Goal: Task Accomplishment & Management: Use online tool/utility

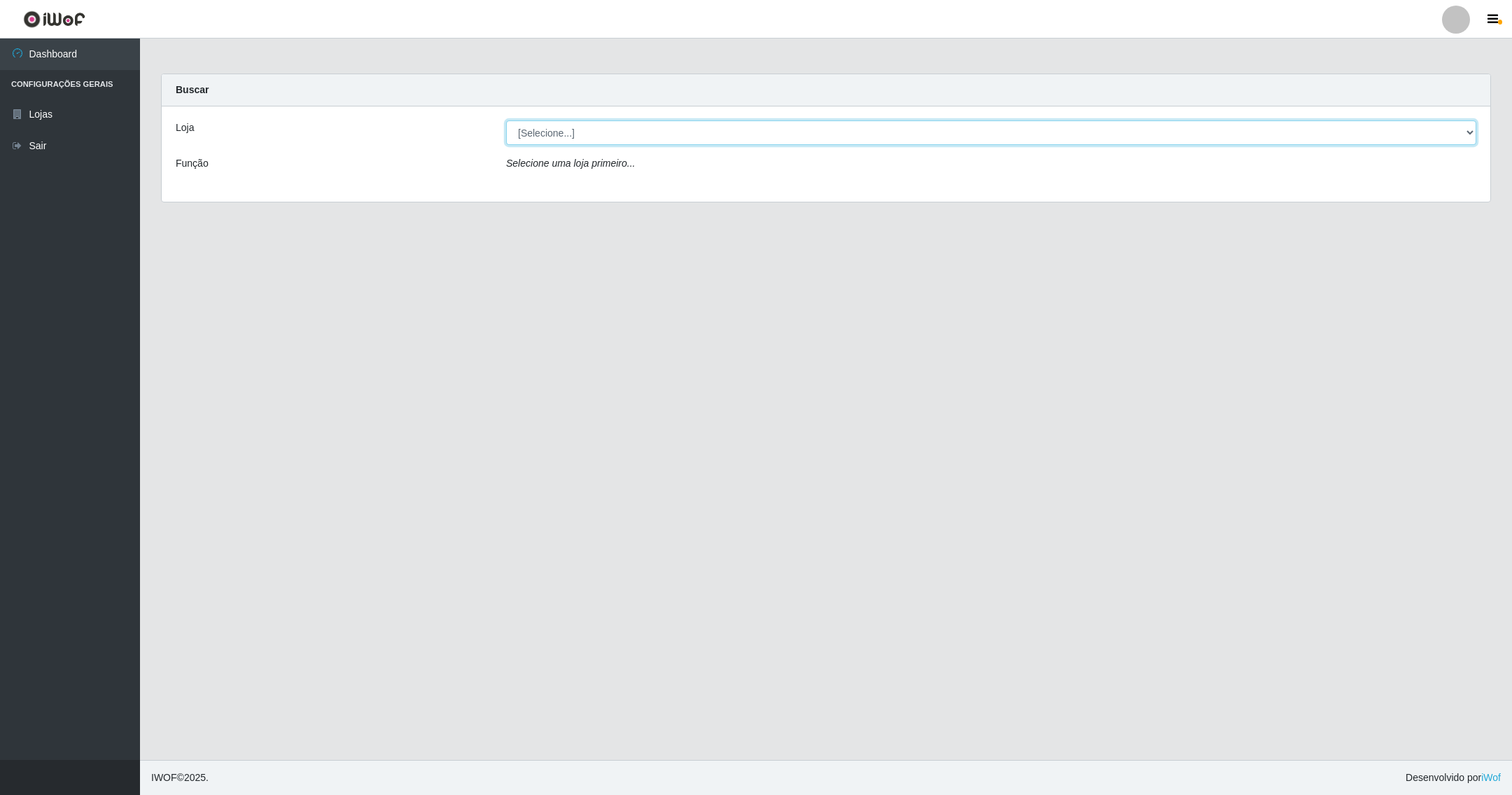
click at [593, 131] on select "[Selecione...] SuperShow - Asa Norte" at bounding box center [991, 132] width 970 height 24
select select "71"
click at [506, 120] on select "[Selecione...] SuperShow - Asa Norte" at bounding box center [991, 132] width 970 height 24
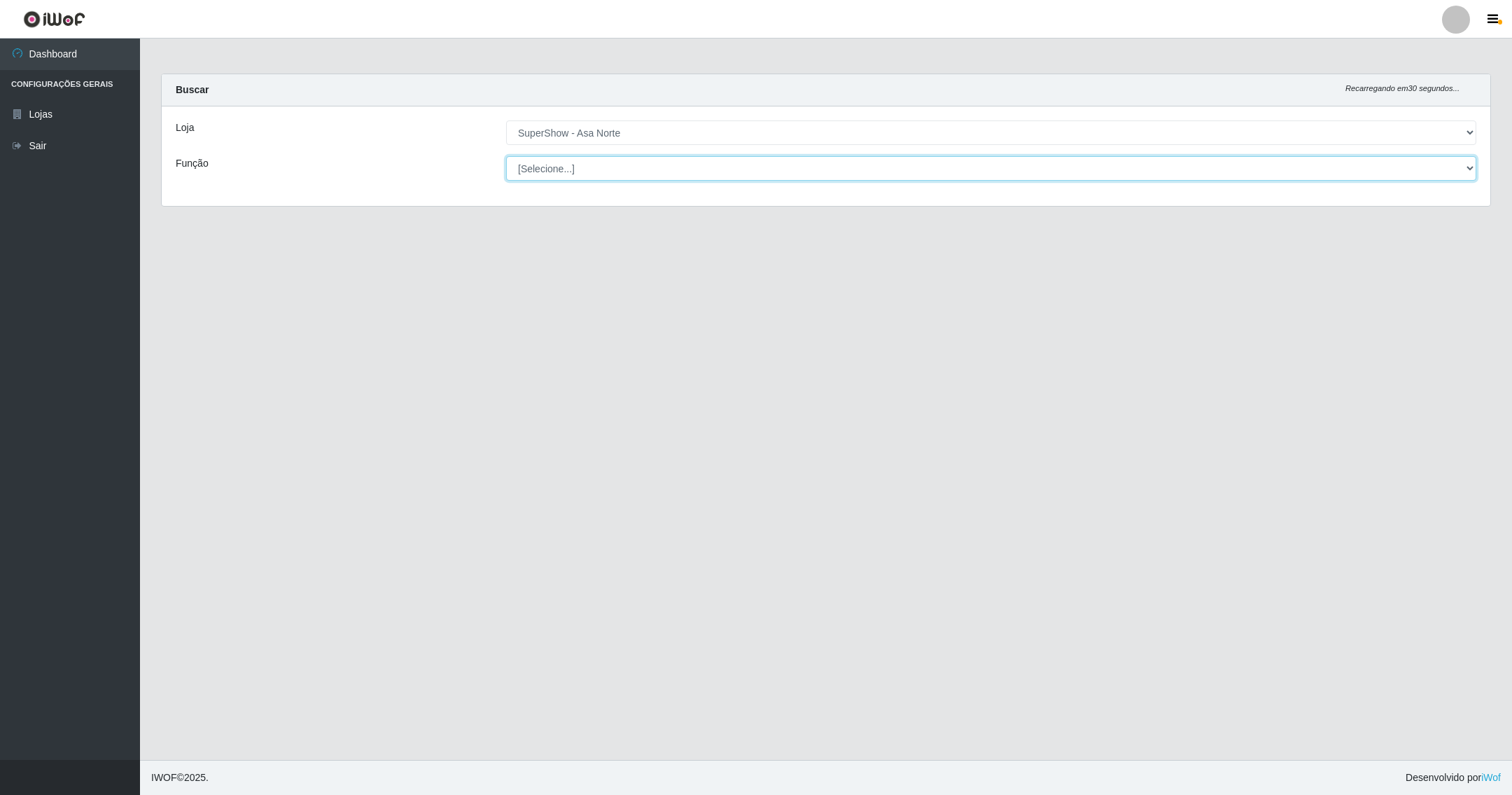
click at [549, 164] on select "[Selecione...] ASG ASG + ASG ++ Auxiliar de Depósito Auxiliar de Depósito + Aux…" at bounding box center [991, 168] width 970 height 24
click at [506, 156] on select "[Selecione...] ASG ASG + ASG ++ Auxiliar de Depósito Auxiliar de Depósito + Aux…" at bounding box center [991, 168] width 970 height 24
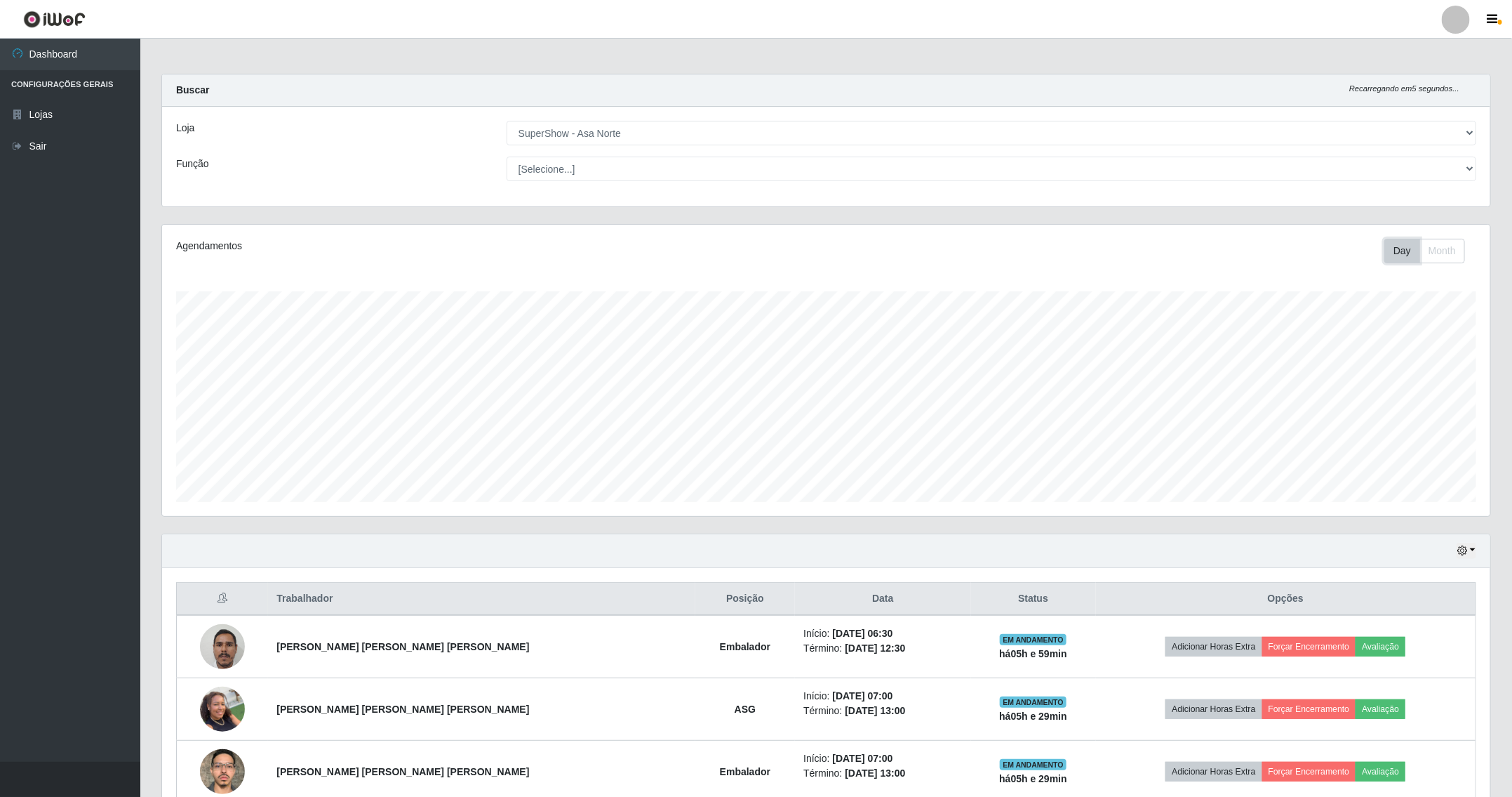
scroll to position [455, 0]
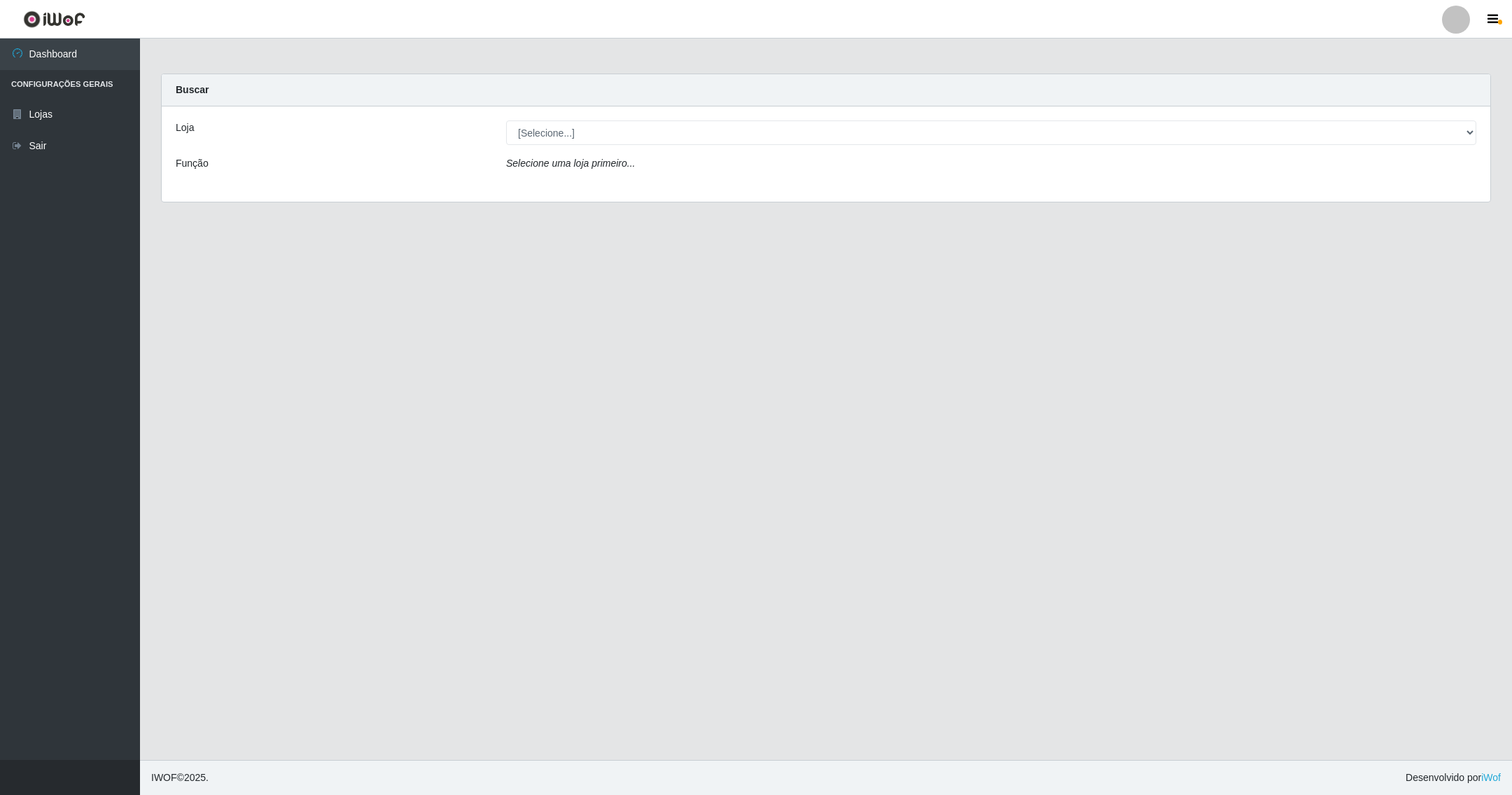
click at [593, 119] on div "Loja [Selecione...] SuperShow - Asa Norte Função Selecione uma loja primeiro..." at bounding box center [826, 154] width 1329 height 95
click at [606, 139] on select "[Selecione...] SuperShow - Asa Norte" at bounding box center [991, 132] width 970 height 24
select select "71"
click at [506, 120] on select "[Selecione...] SuperShow - Asa Norte" at bounding box center [991, 132] width 970 height 24
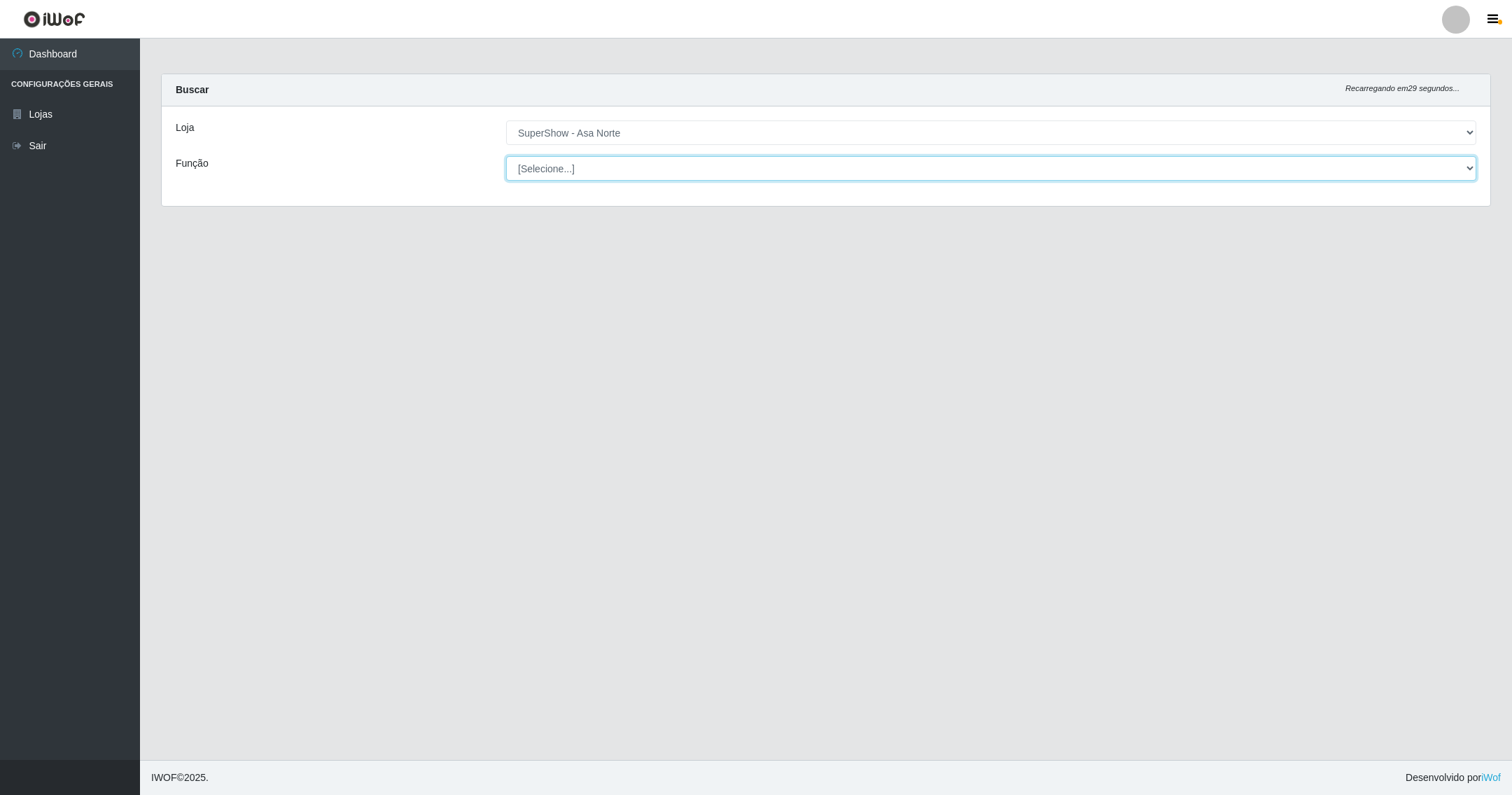
click at [618, 170] on select "[Selecione...] ASG ASG + ASG ++ Auxiliar de Depósito Auxiliar de Depósito + Aux…" at bounding box center [991, 168] width 970 height 24
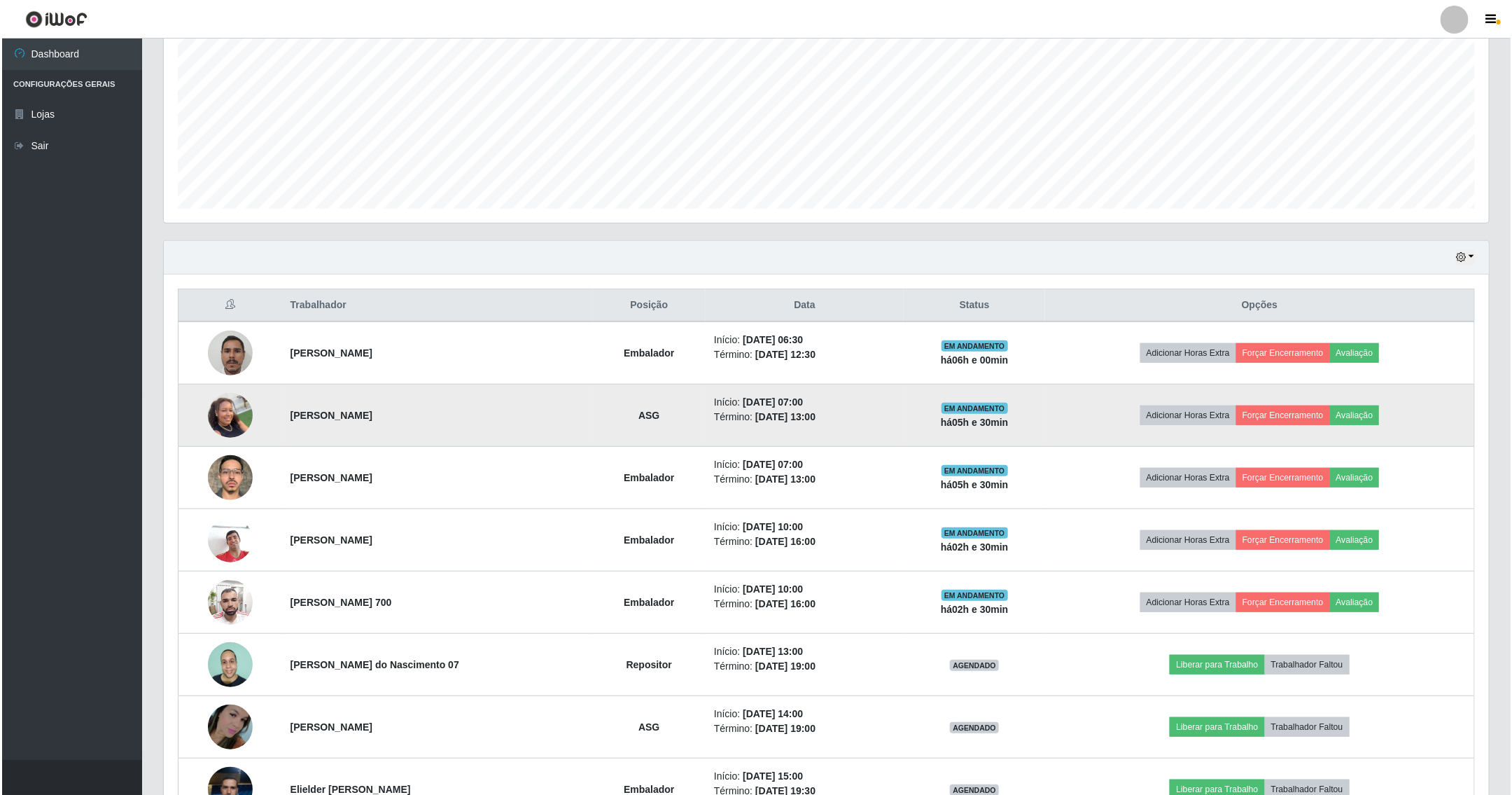
scroll to position [454, 0]
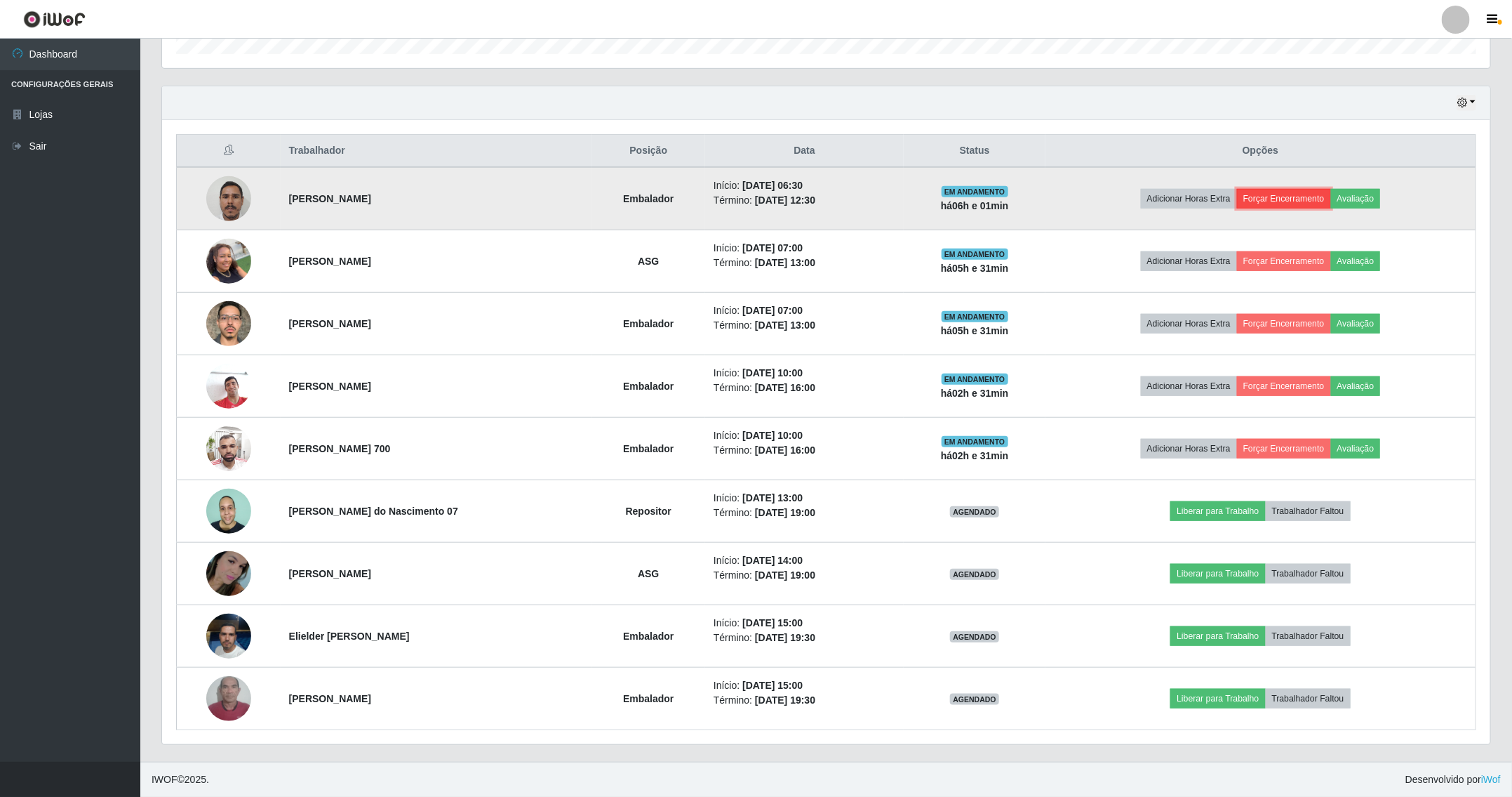
click at [1281, 191] on button "Forçar Encerramento" at bounding box center [1284, 198] width 94 height 19
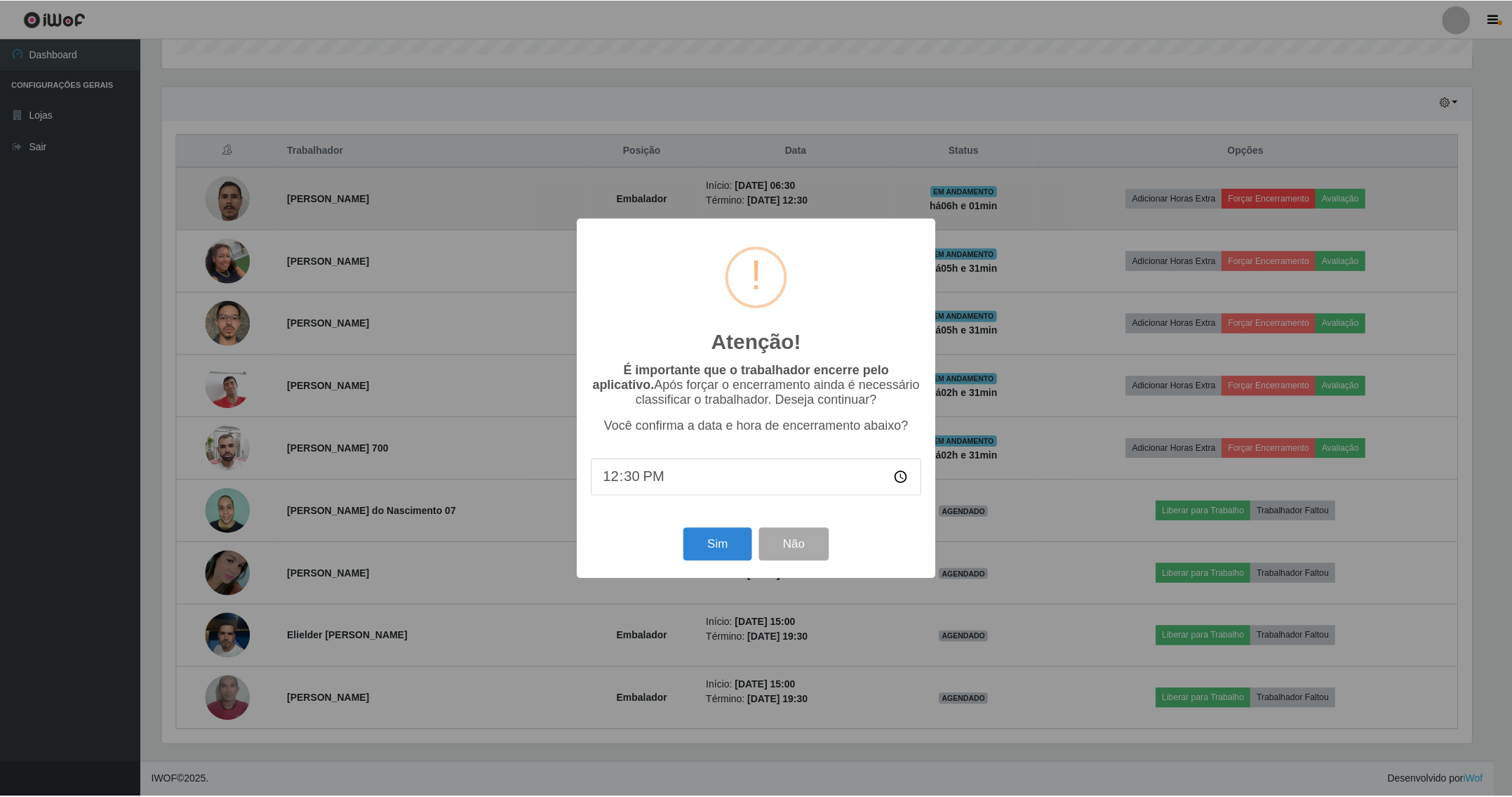
scroll to position [292, 1314]
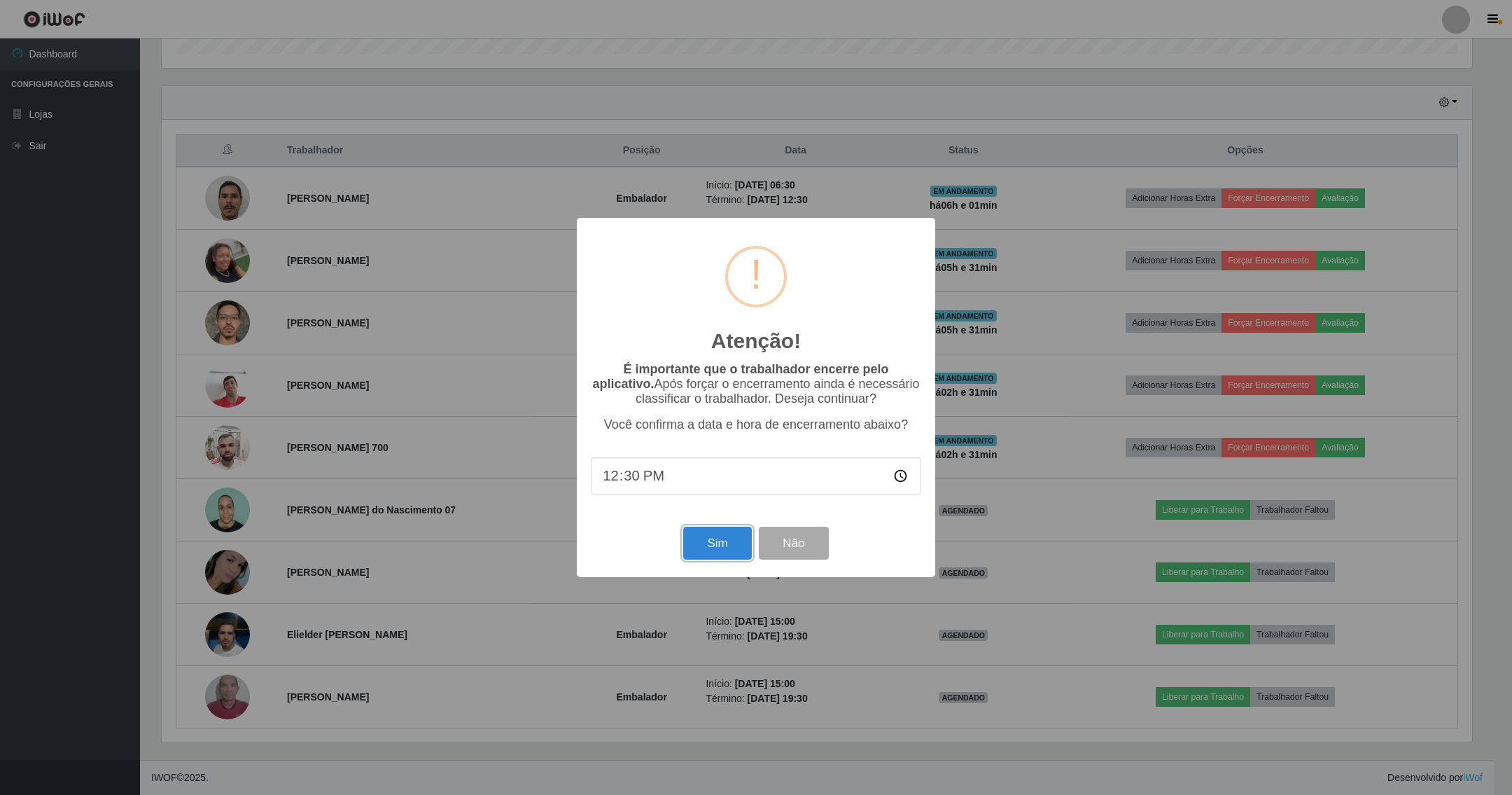
drag, startPoint x: 728, startPoint y: 536, endPoint x: 789, endPoint y: 563, distance: 66.7
click at [789, 561] on div "Sim Não" at bounding box center [756, 543] width 330 height 40
click at [789, 563] on div "Sim Não" at bounding box center [756, 543] width 330 height 40
click at [784, 559] on button "Não" at bounding box center [794, 543] width 69 height 33
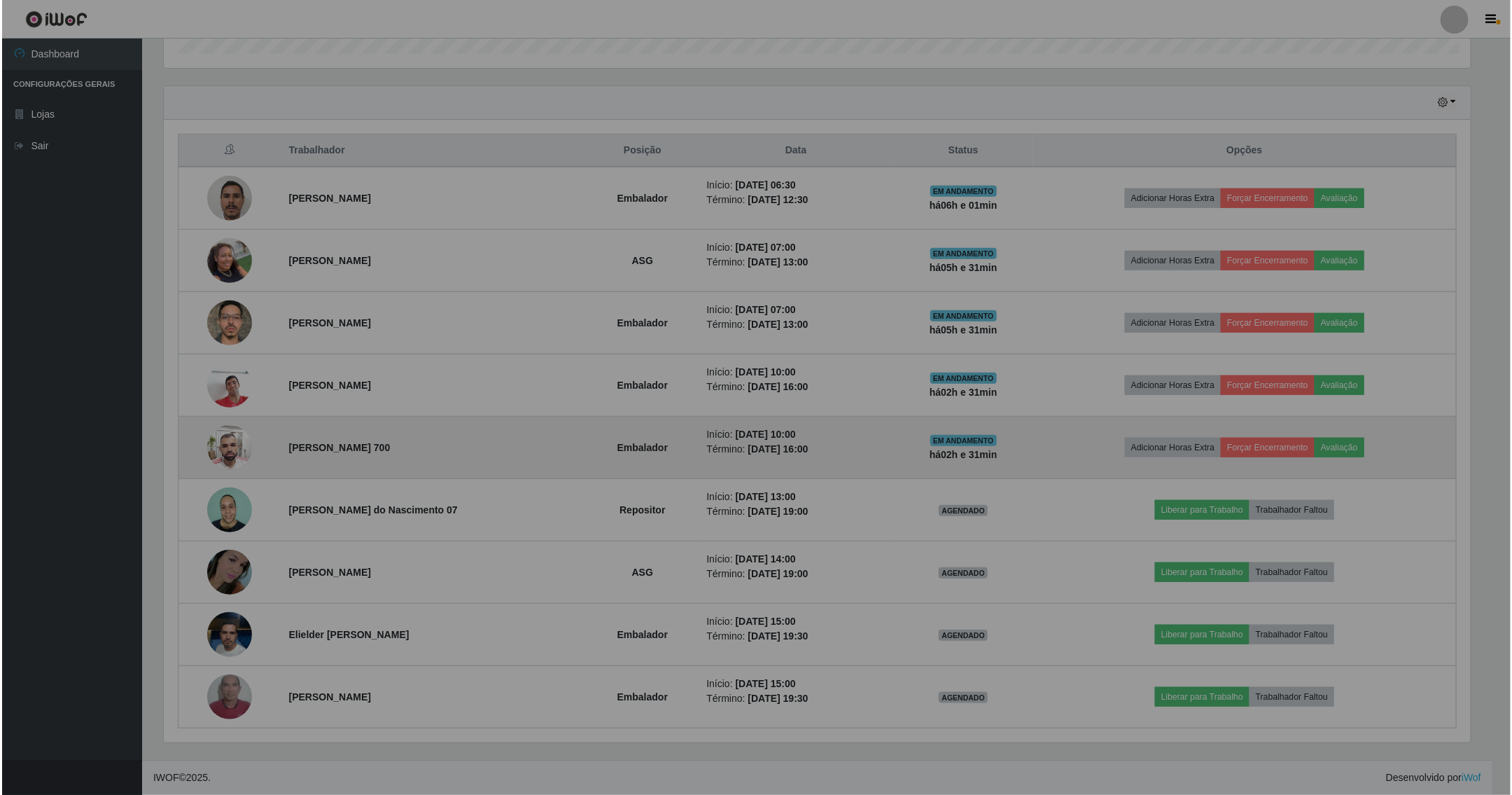
scroll to position [292, 1324]
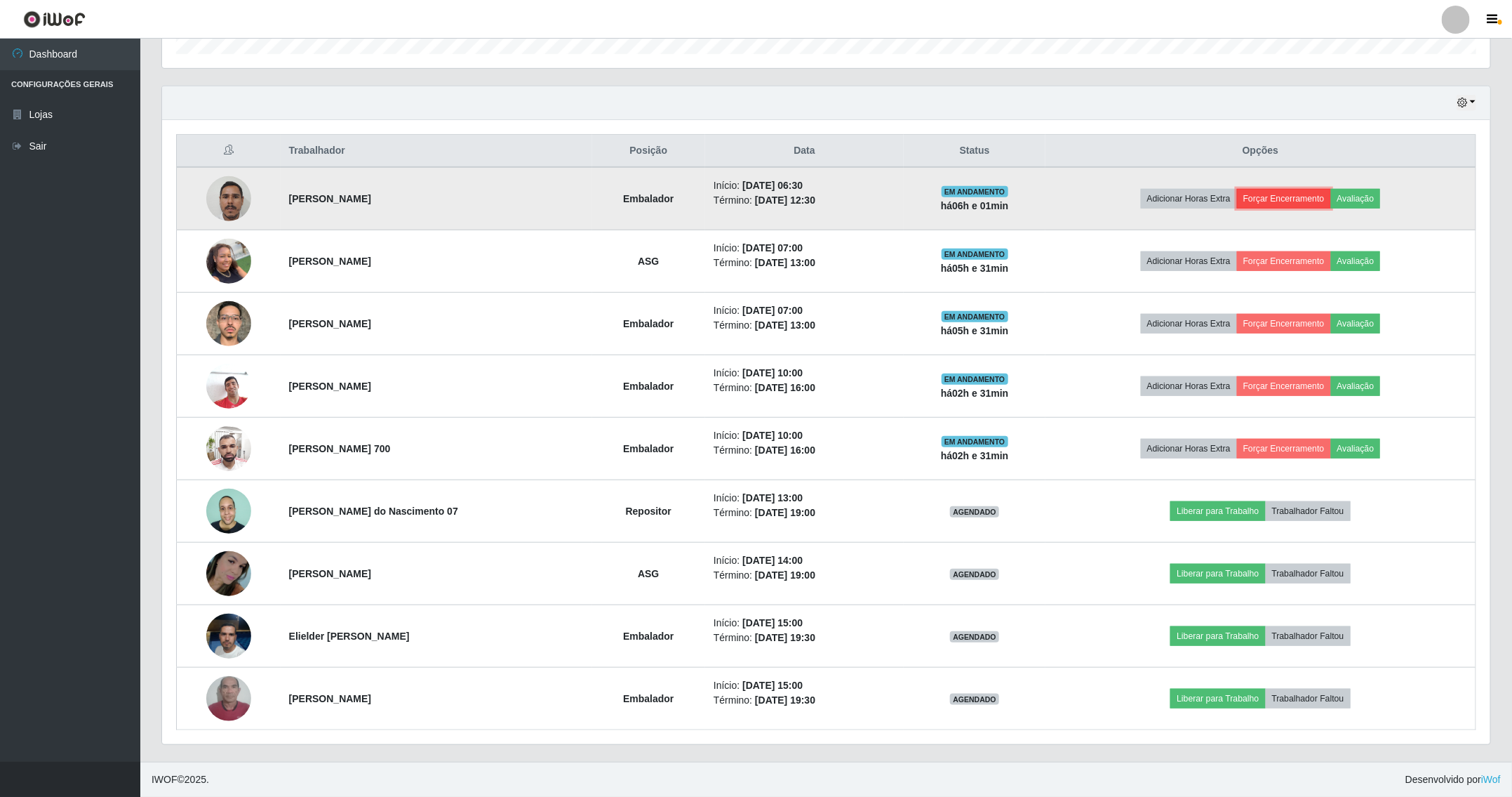
click at [1271, 199] on button "Forçar Encerramento" at bounding box center [1284, 198] width 94 height 19
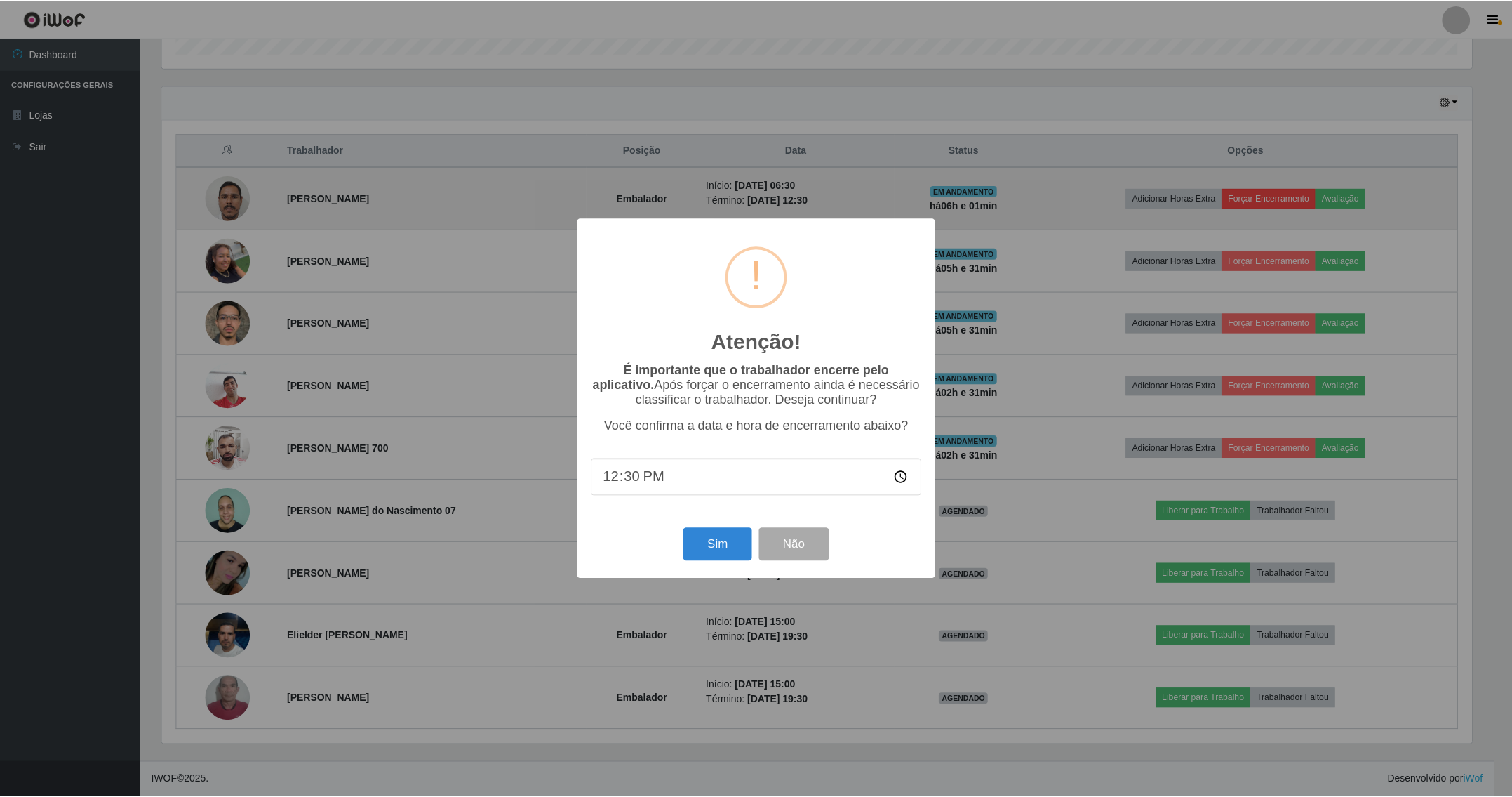
scroll to position [292, 1314]
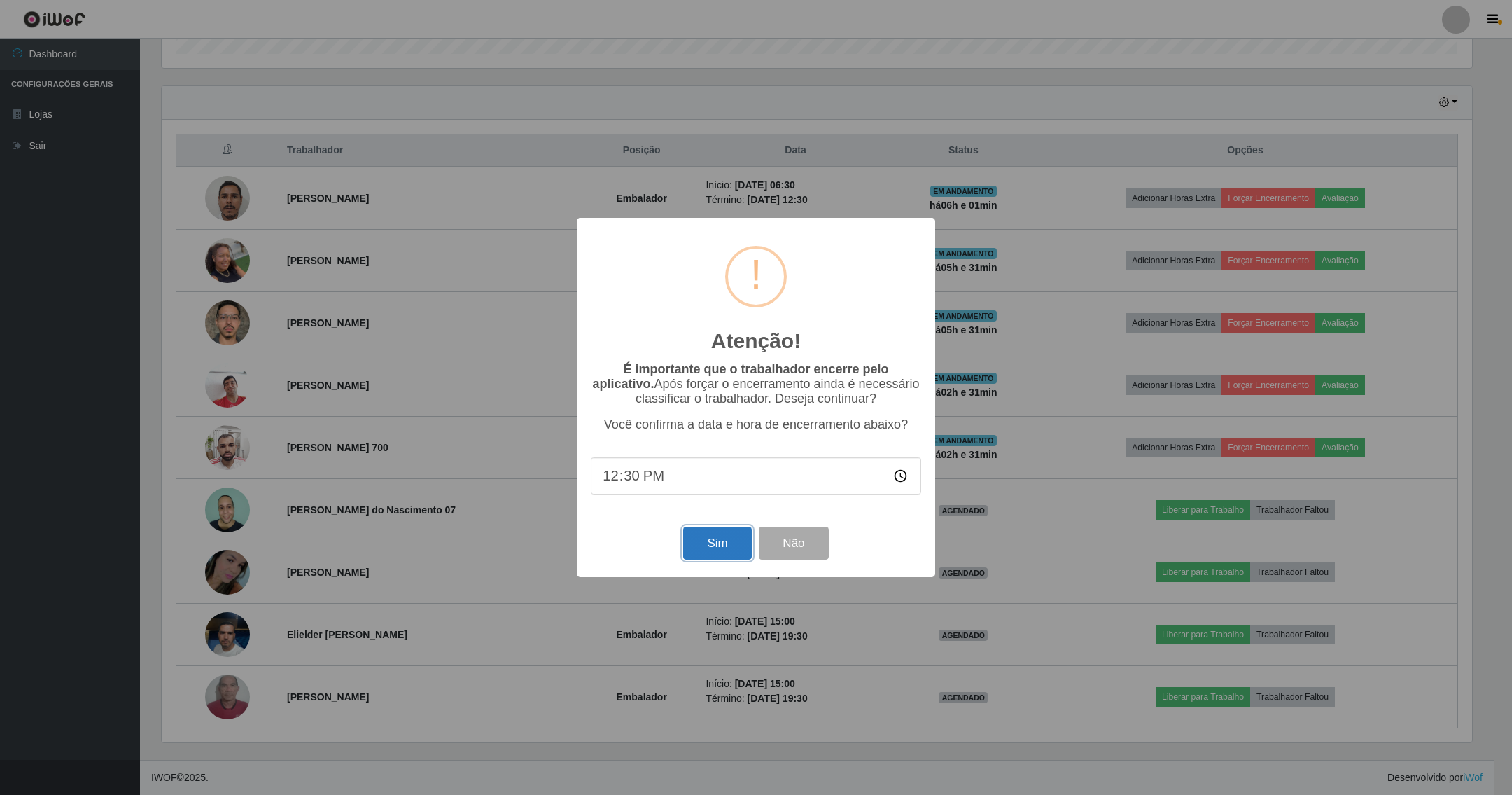
click at [723, 542] on button "Sim" at bounding box center [717, 543] width 68 height 33
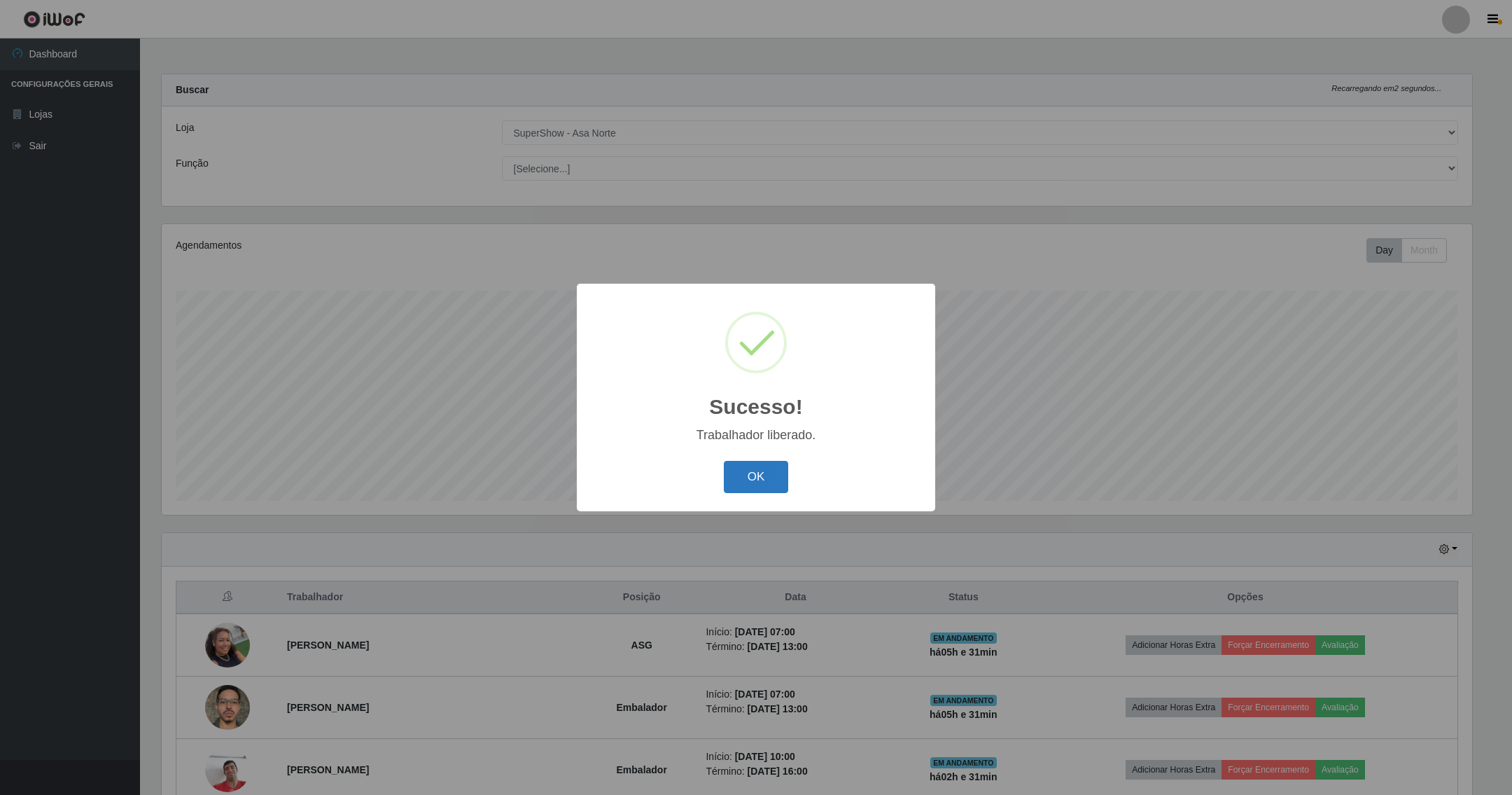
click at [748, 486] on button "OK" at bounding box center [756, 477] width 65 height 33
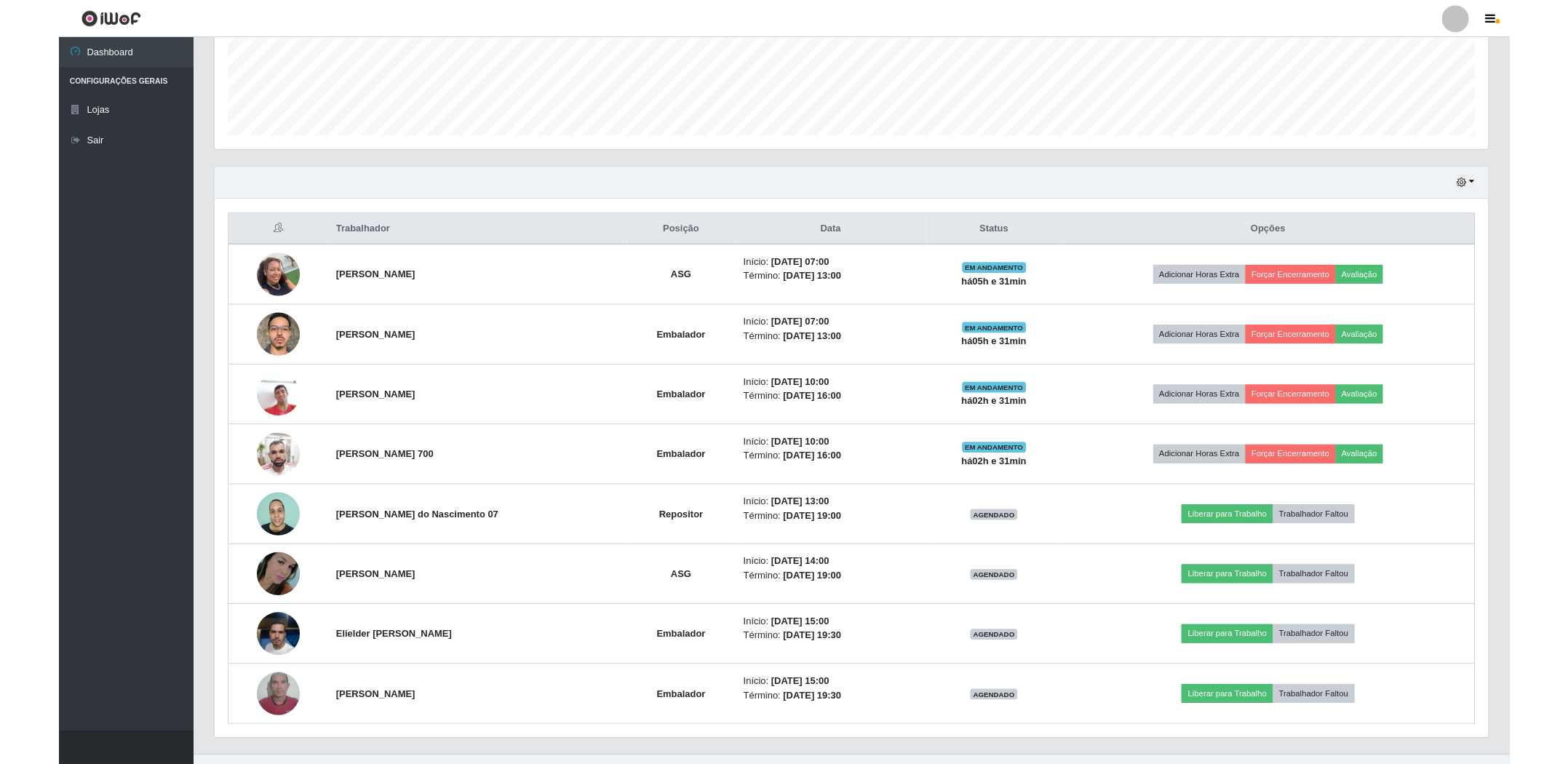
scroll to position [406, 0]
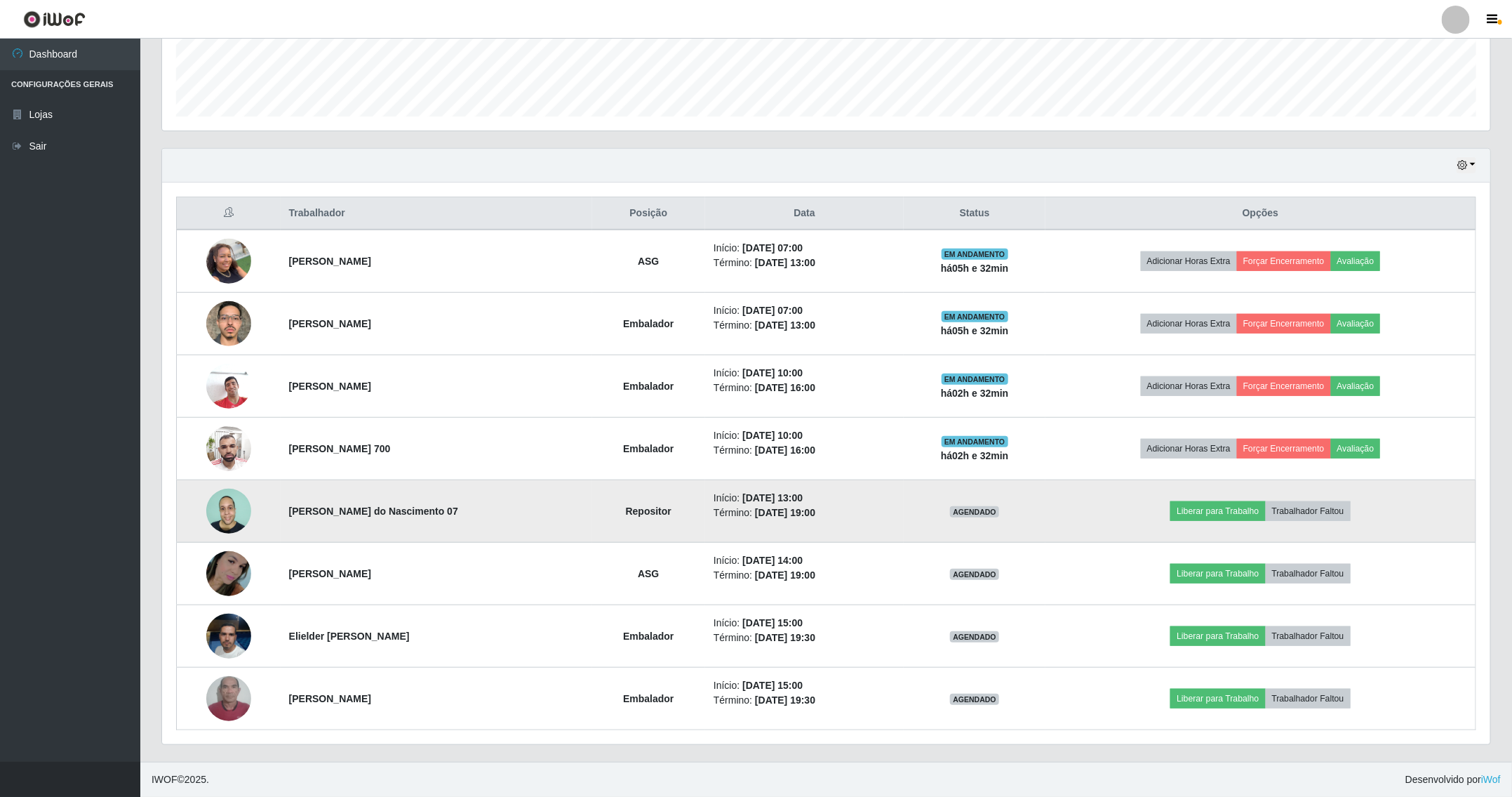
click at [398, 507] on strong "[PERSON_NAME] do [PERSON_NAME] 07" at bounding box center [373, 511] width 169 height 11
click at [407, 512] on strong "[PERSON_NAME] do [PERSON_NAME] 07" at bounding box center [373, 511] width 169 height 11
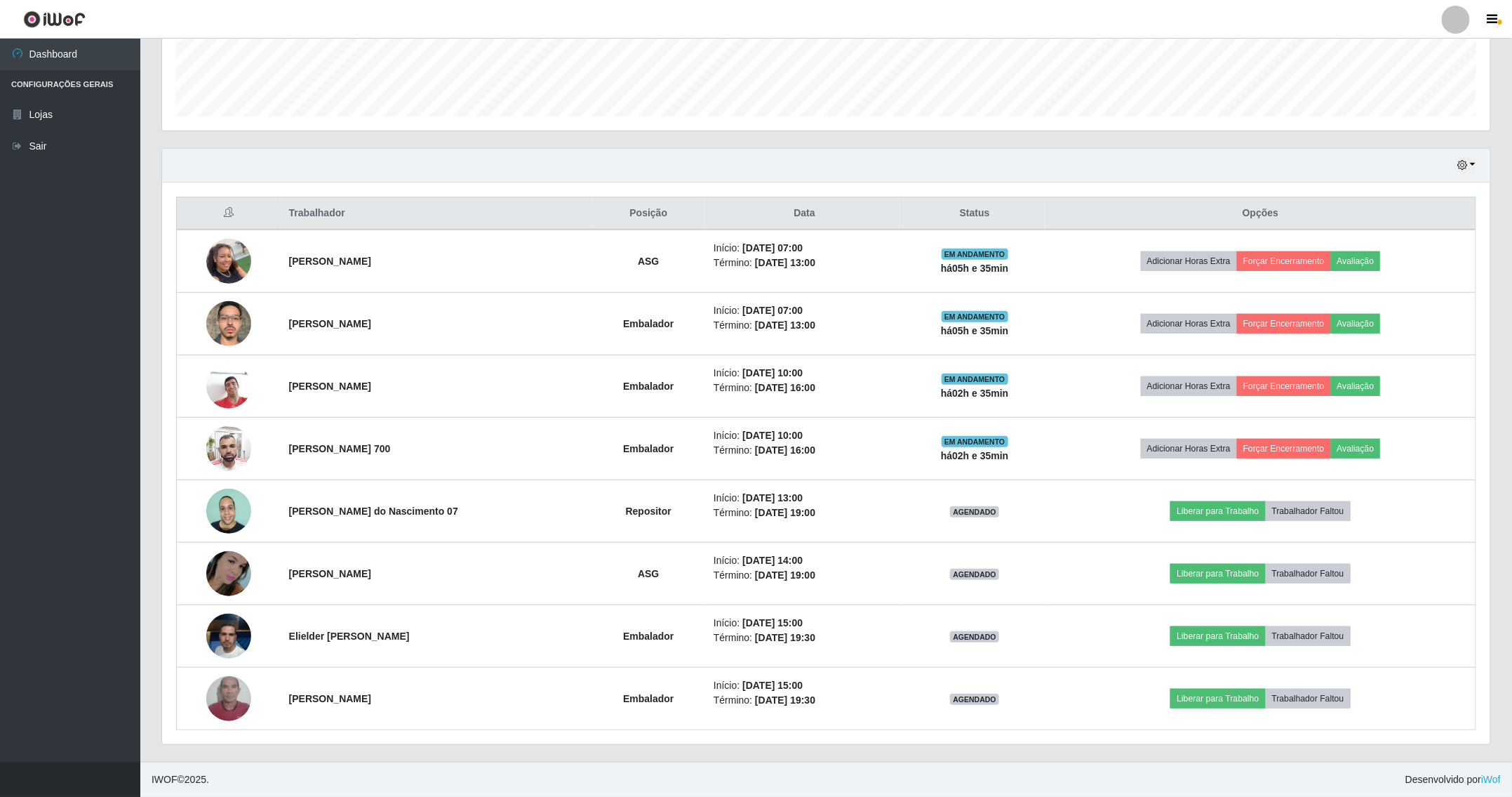
click at [1463, 209] on th "Opções" at bounding box center [1260, 214] width 430 height 33
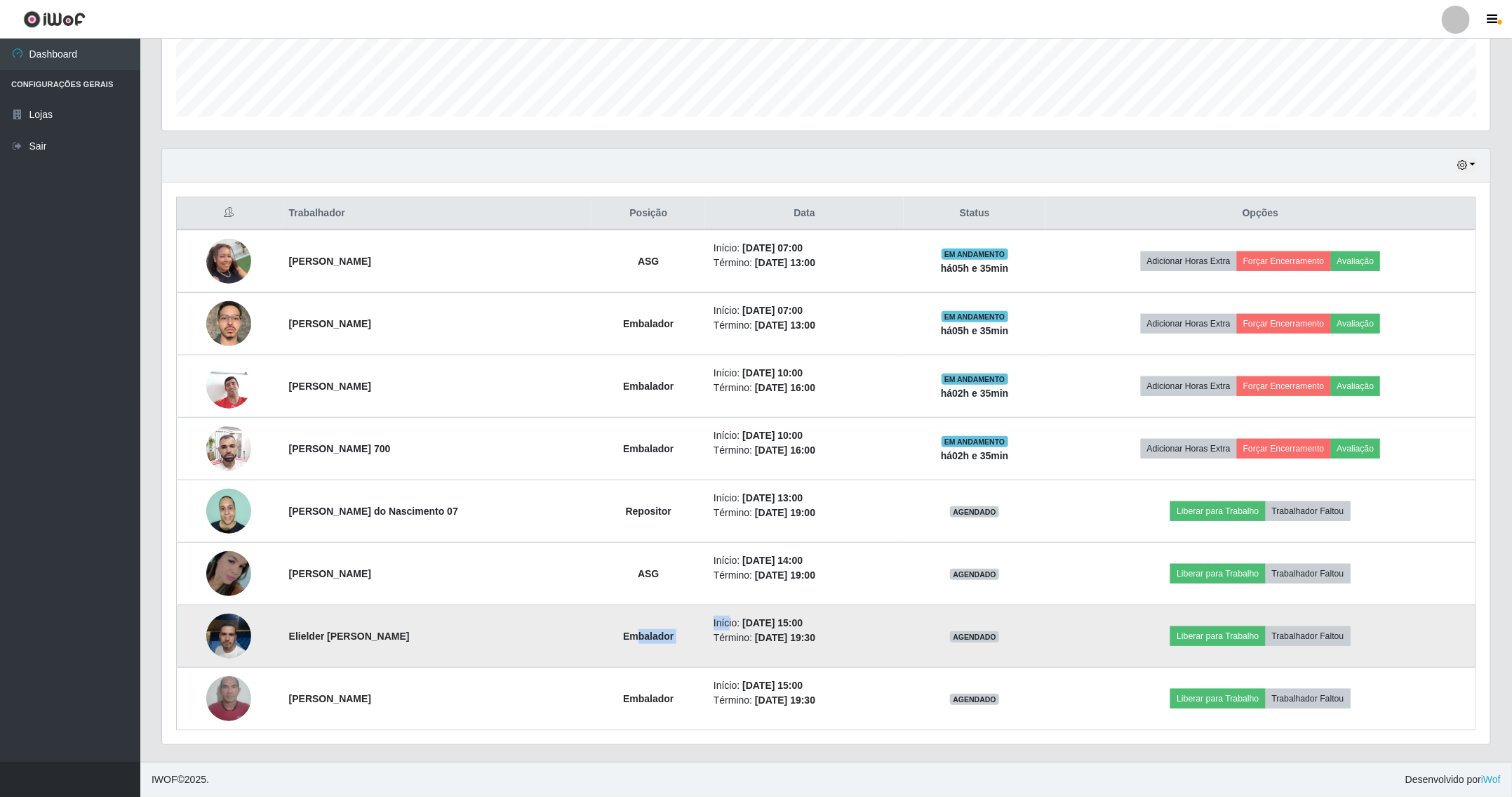
drag, startPoint x: 640, startPoint y: 628, endPoint x: 740, endPoint y: 613, distance: 101.1
click at [731, 618] on tr "Elielder Venancio da Silva Embalador Início: 31/08/2025, 15:00 Término: 31/08/2…" at bounding box center [827, 636] width 1300 height 62
click at [745, 607] on td "Início: 31/08/2025, 15:00 Término: 31/08/2025, 19:30" at bounding box center [804, 636] width 198 height 62
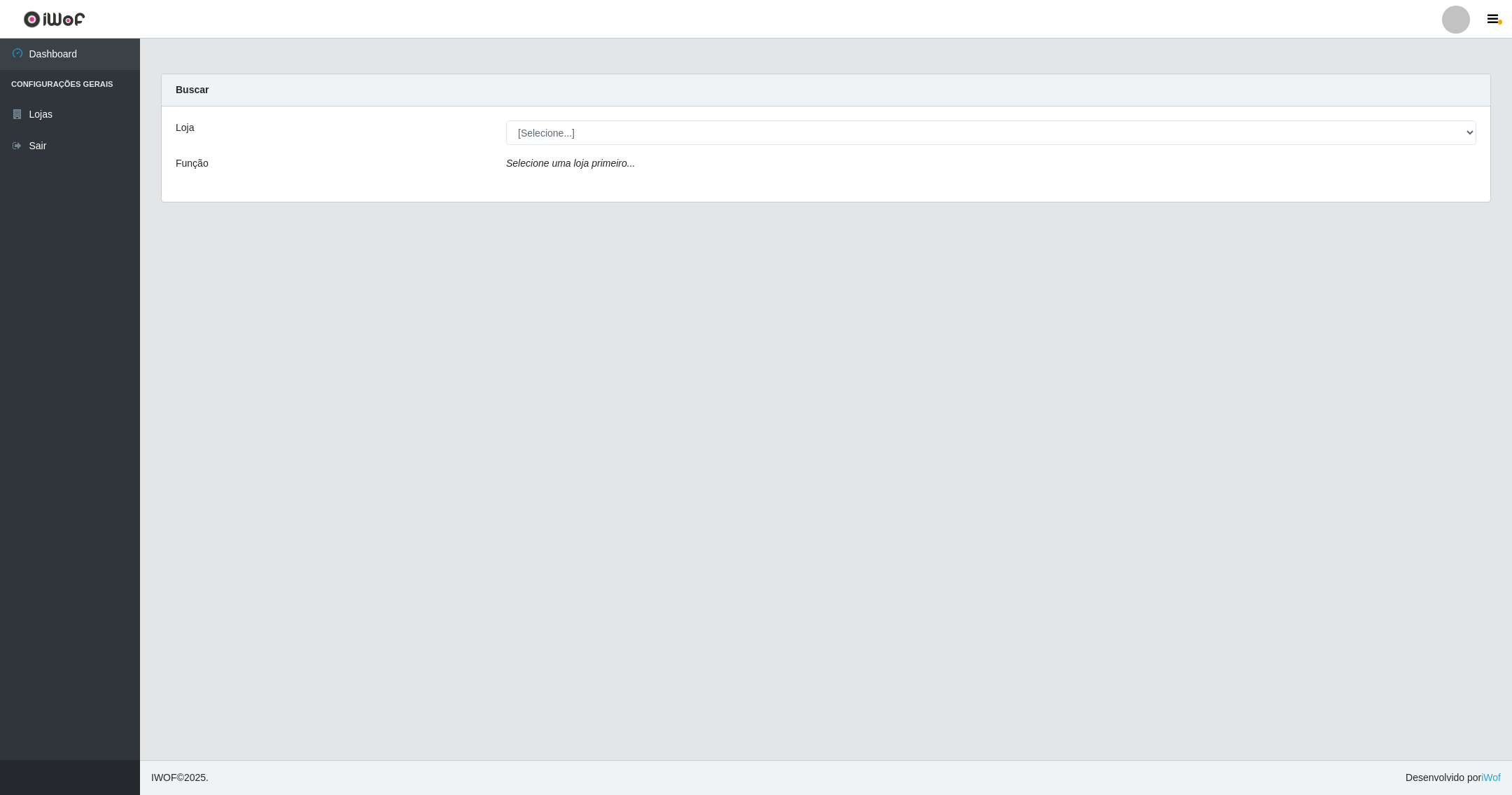
click at [66, 21] on img at bounding box center [54, 19] width 62 height 17
click at [587, 153] on div "Loja [Selecione...] SuperShow - Asa Norte Função Selecione uma loja primeiro..." at bounding box center [826, 154] width 1329 height 95
click at [584, 142] on select "[Selecione...] SuperShow - Asa Norte" at bounding box center [991, 132] width 970 height 24
select select "71"
click at [506, 120] on select "[Selecione...] SuperShow - Asa Norte" at bounding box center [991, 132] width 970 height 24
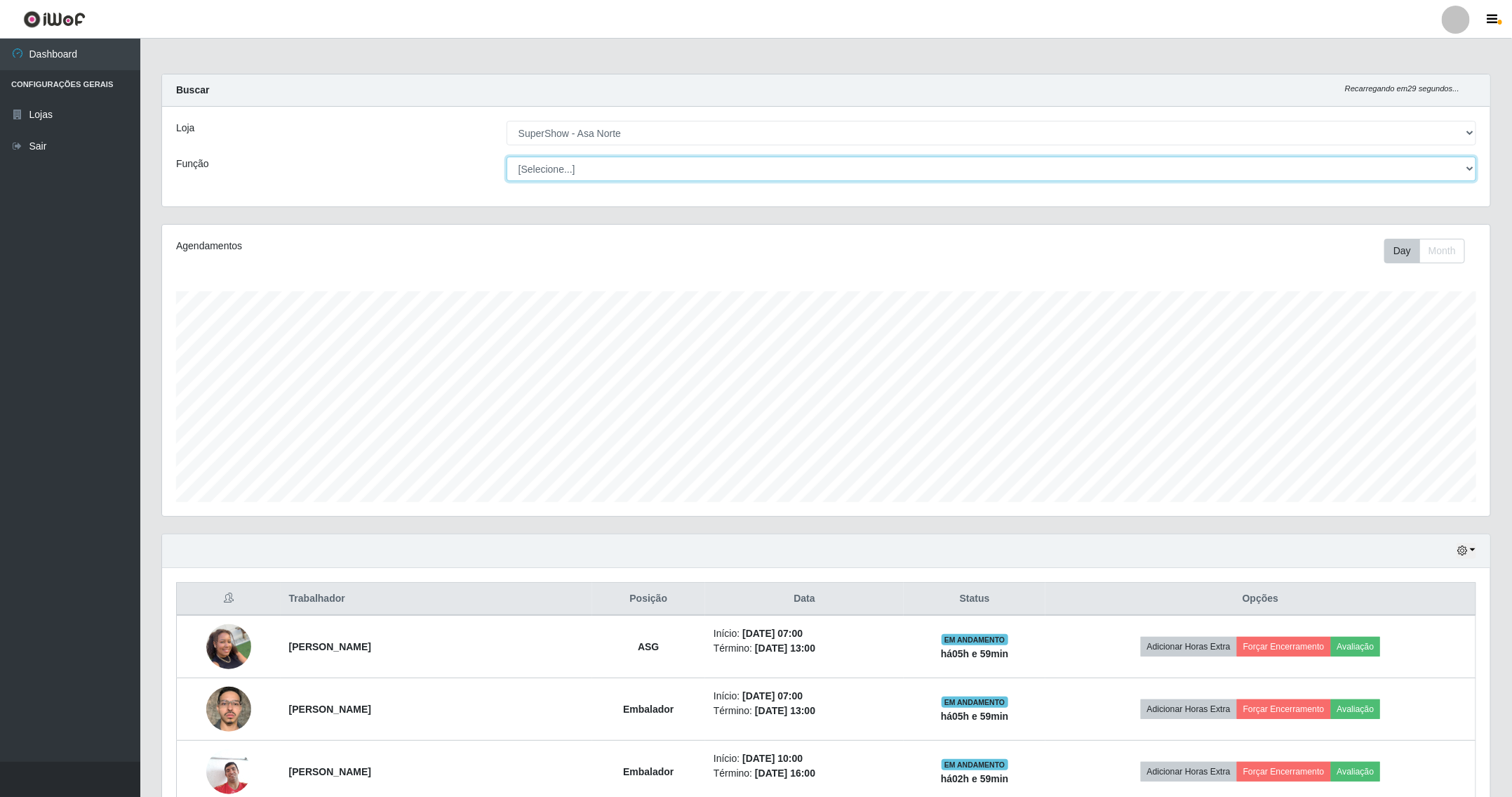
click at [586, 160] on select "[Selecione...] ASG ASG + ASG ++ Auxiliar de Depósito Auxiliar de Depósito + Aux…" at bounding box center [991, 168] width 970 height 24
click at [322, 545] on div "Hoje 1 dia 3 dias 1 Semana Não encerrados" at bounding box center [826, 550] width 1329 height 34
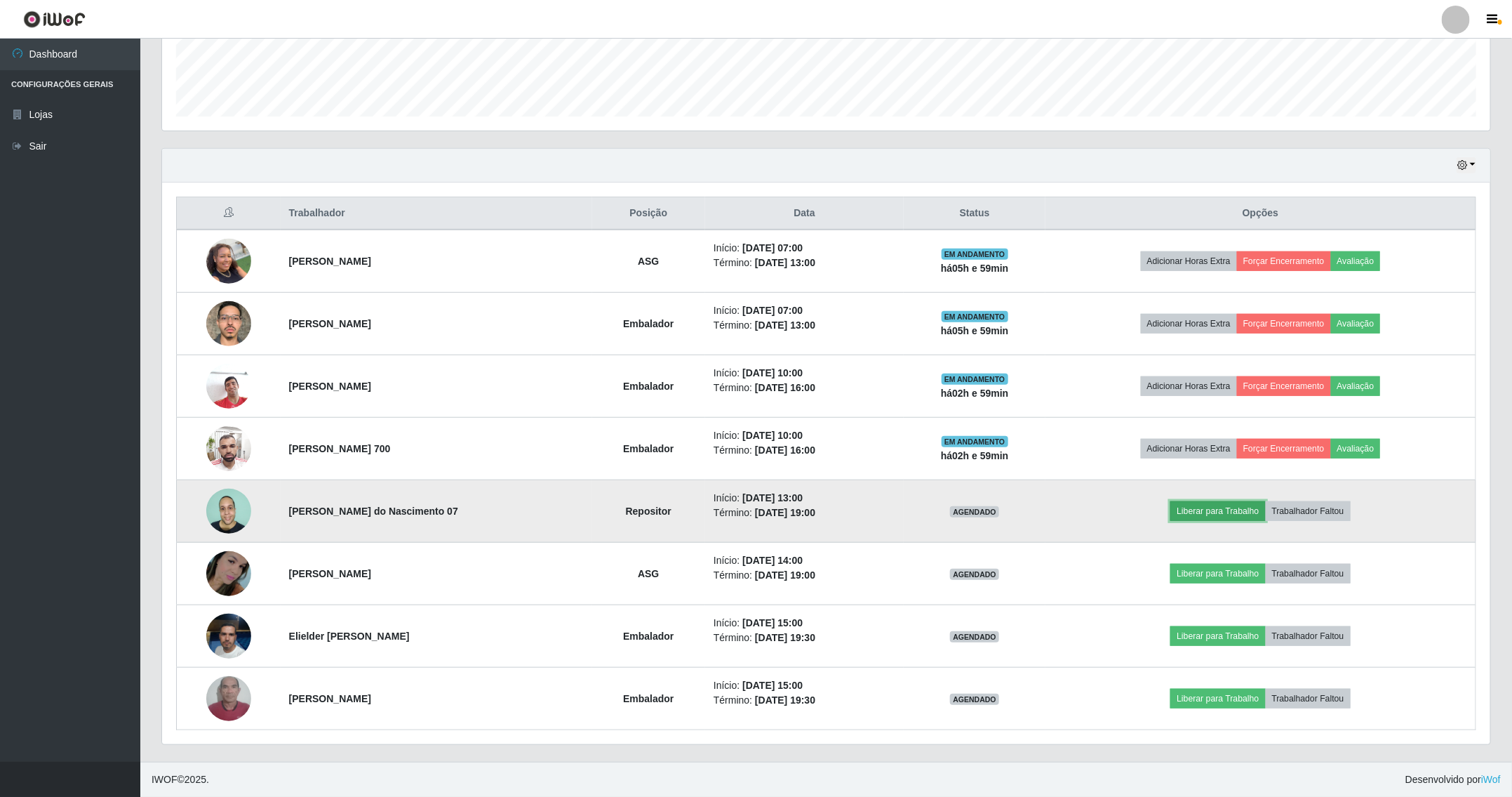
click at [1243, 512] on button "Liberar para Trabalho" at bounding box center [1218, 510] width 95 height 19
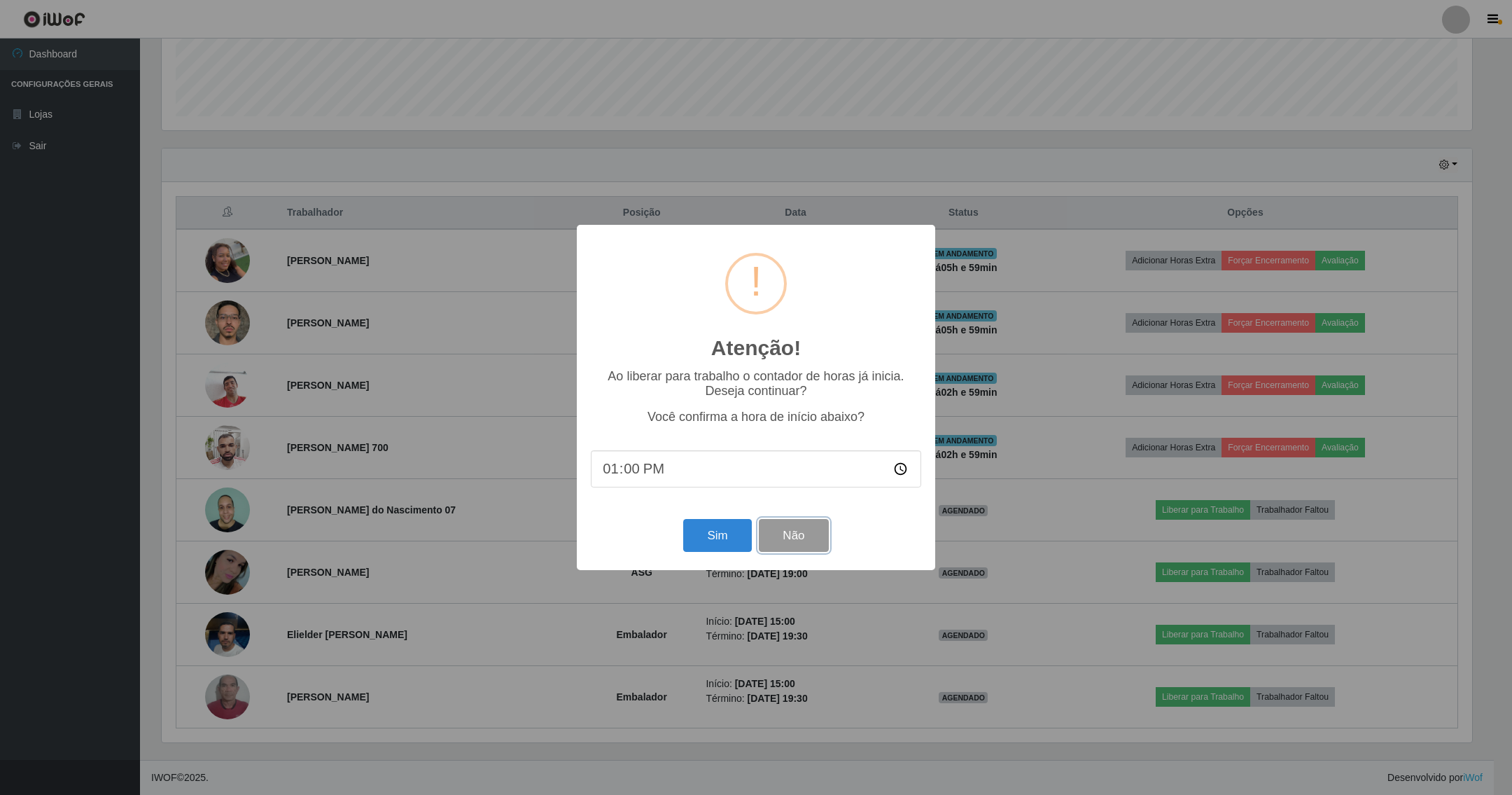
click at [793, 531] on button "Não" at bounding box center [794, 535] width 69 height 33
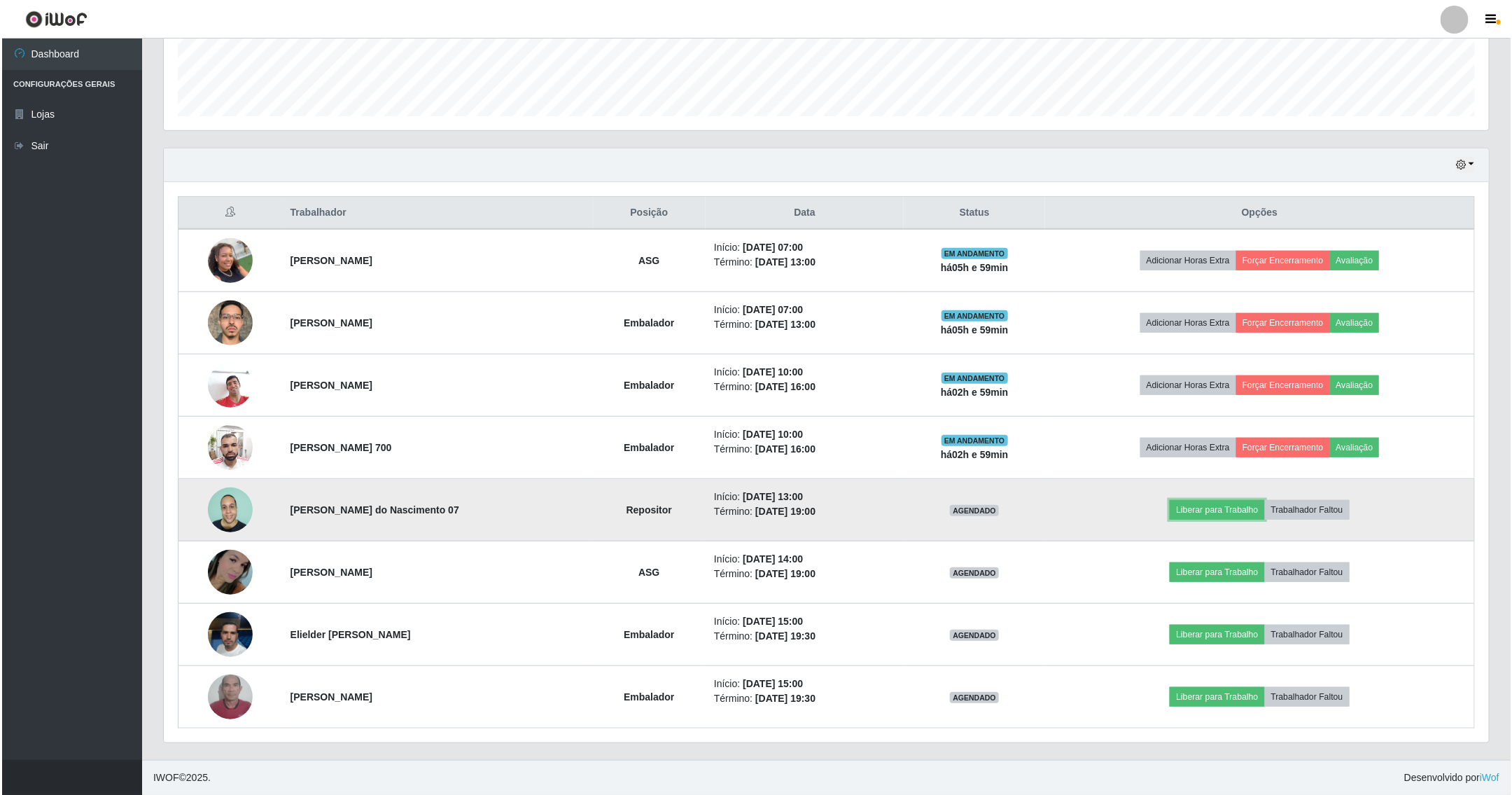
scroll to position [292, 1324]
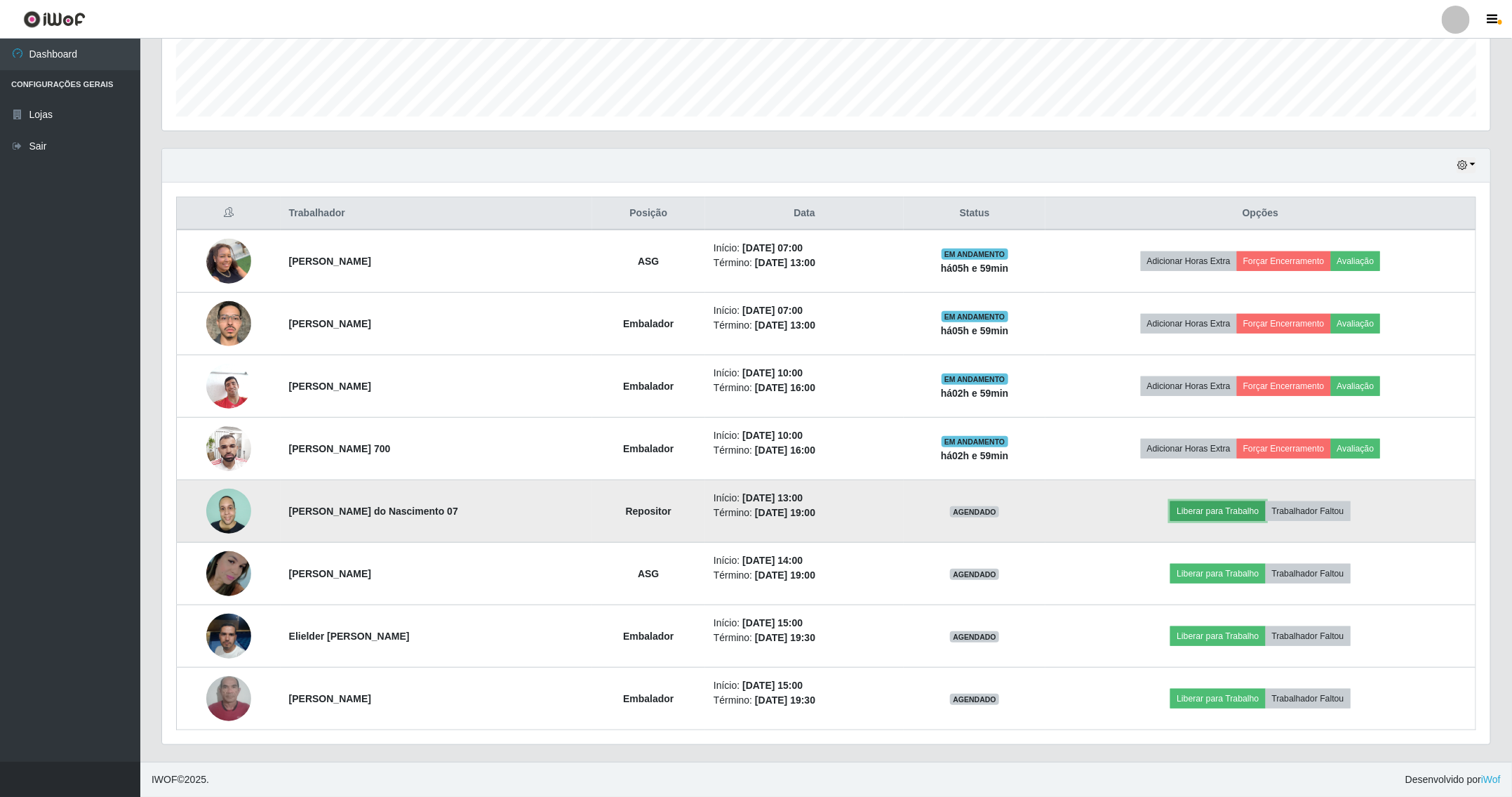
click at [1235, 512] on button "Liberar para Trabalho" at bounding box center [1218, 510] width 95 height 19
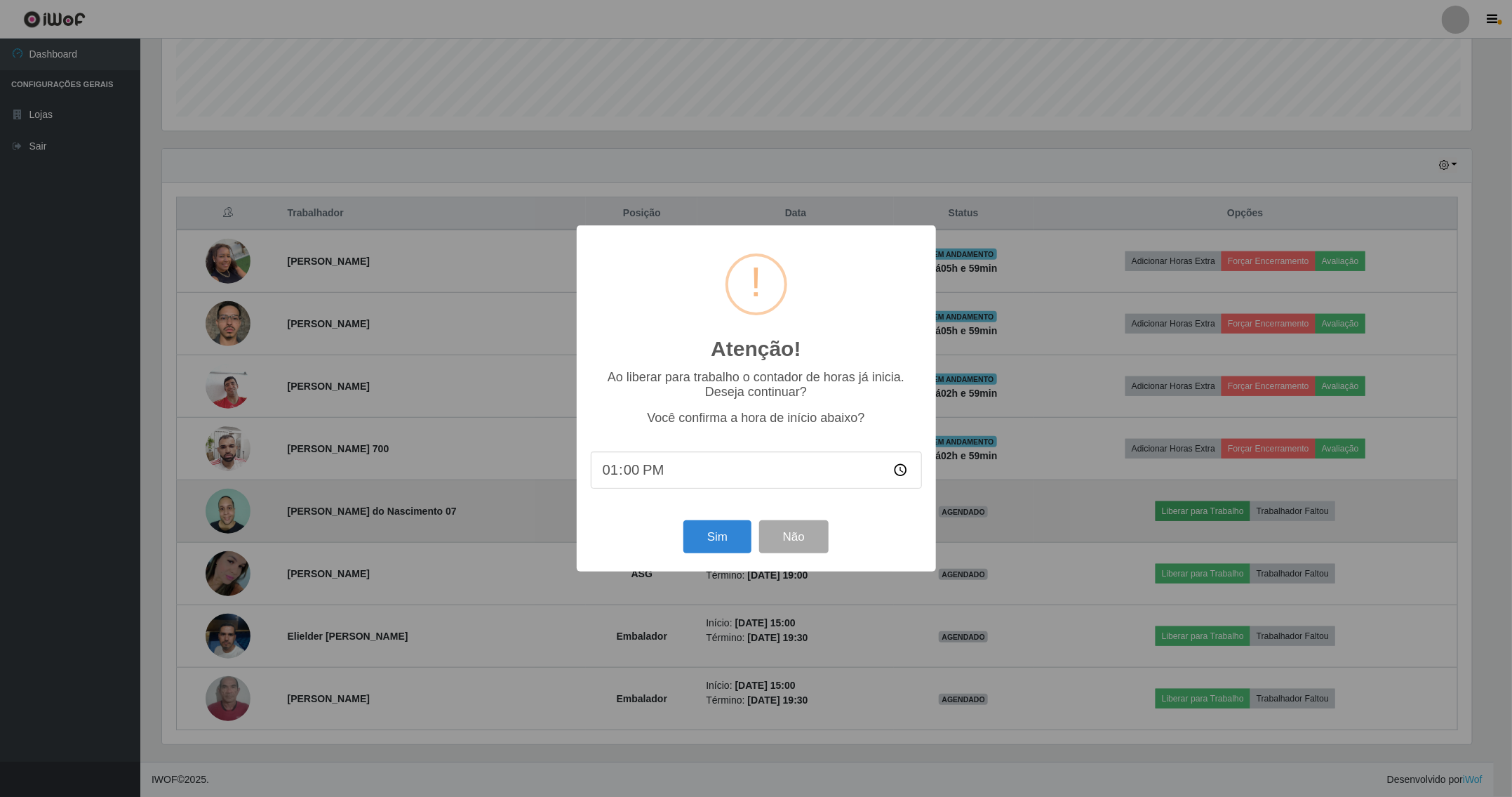
scroll to position [292, 1314]
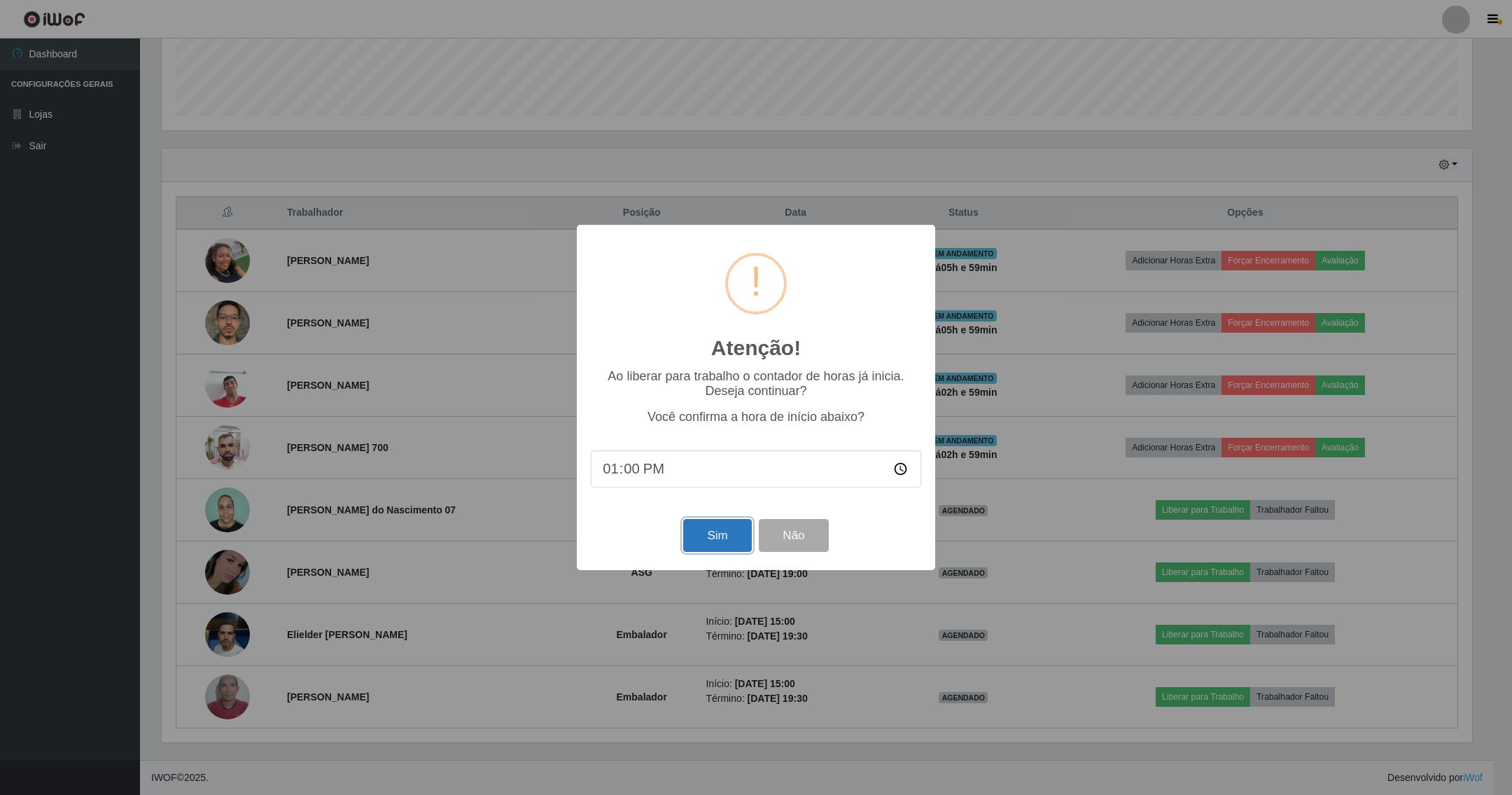
click at [711, 540] on button "Sim" at bounding box center [717, 535] width 68 height 33
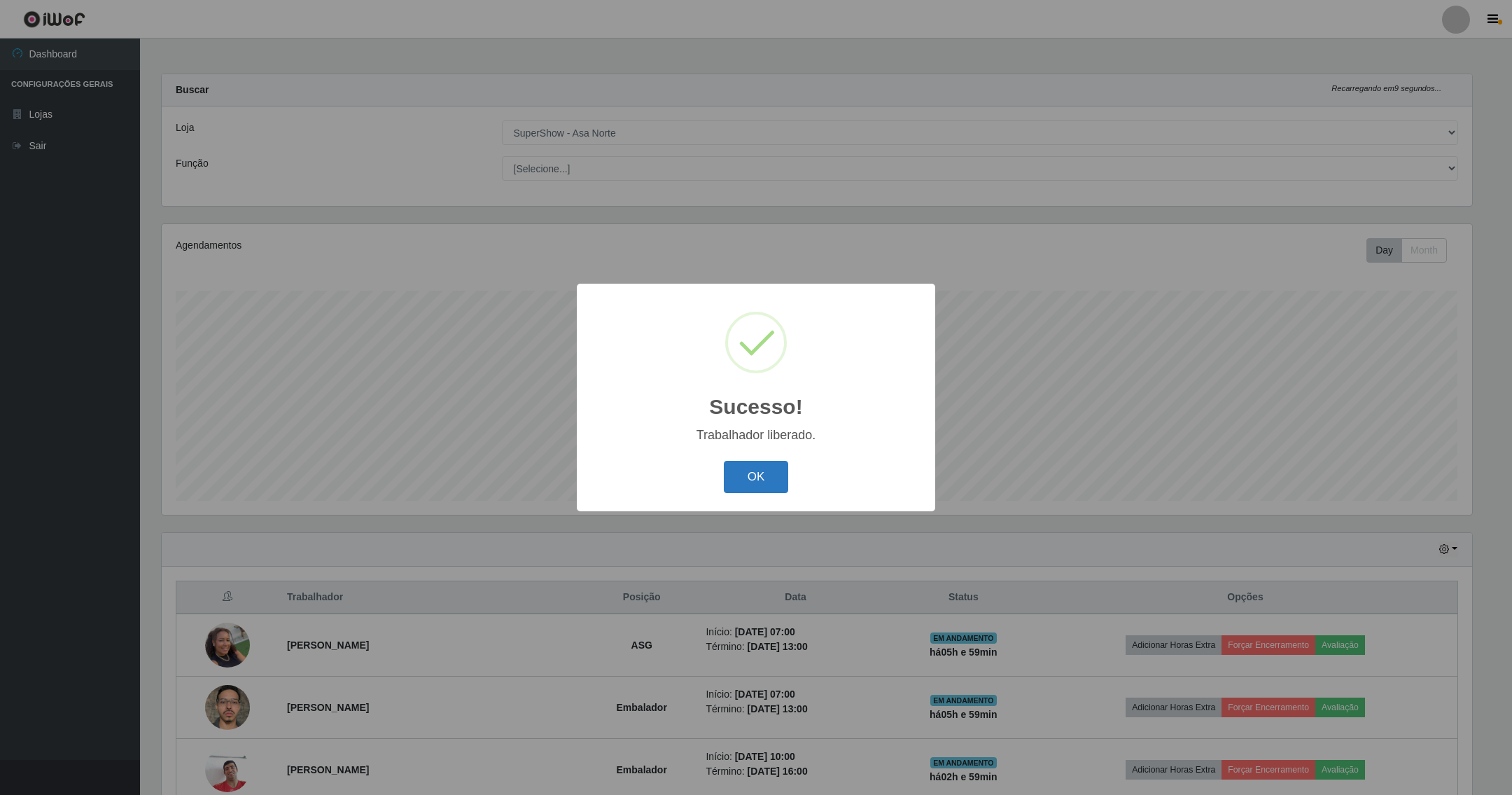
click at [757, 473] on button "OK" at bounding box center [756, 477] width 65 height 33
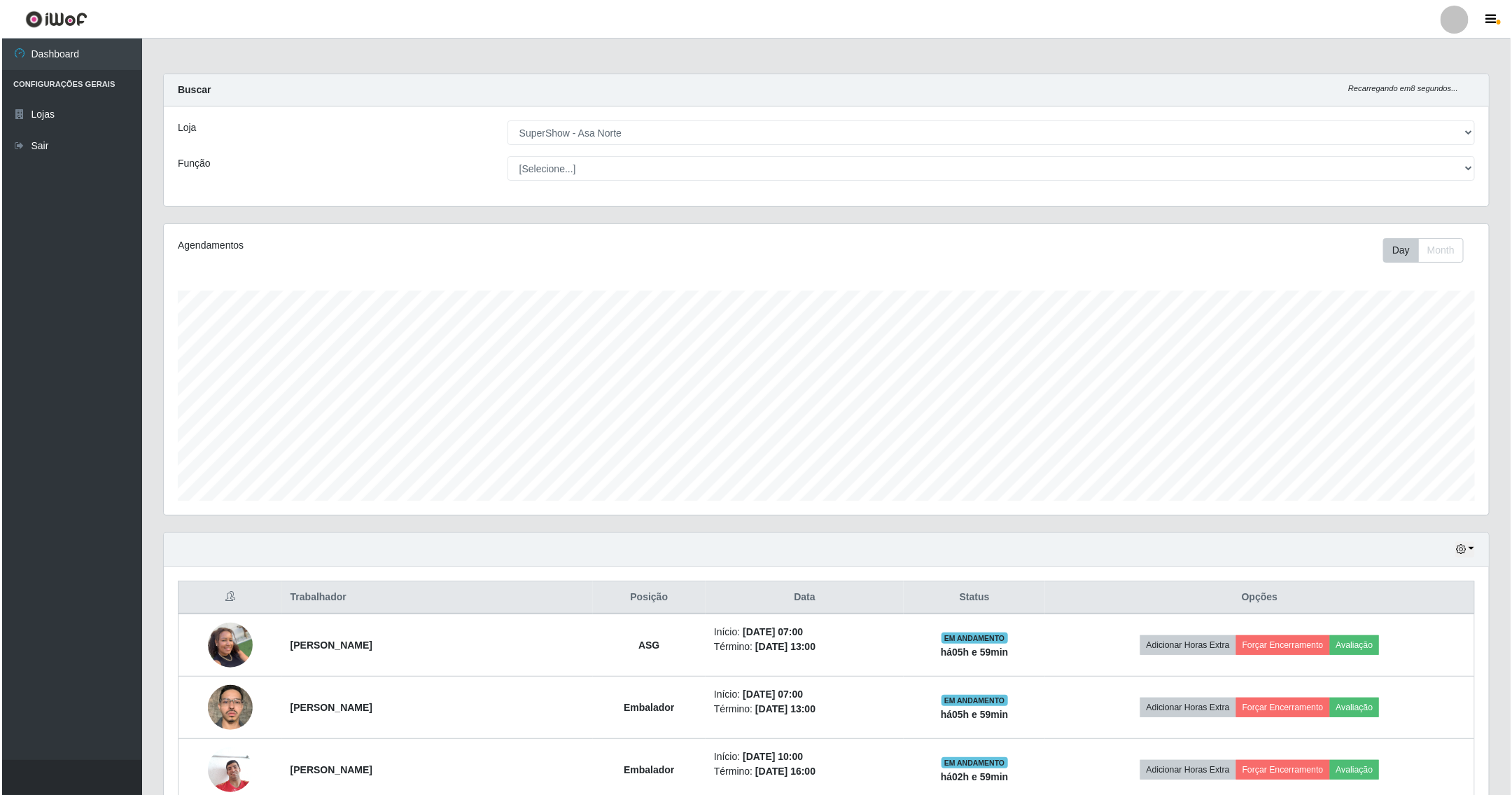
scroll to position [390, 0]
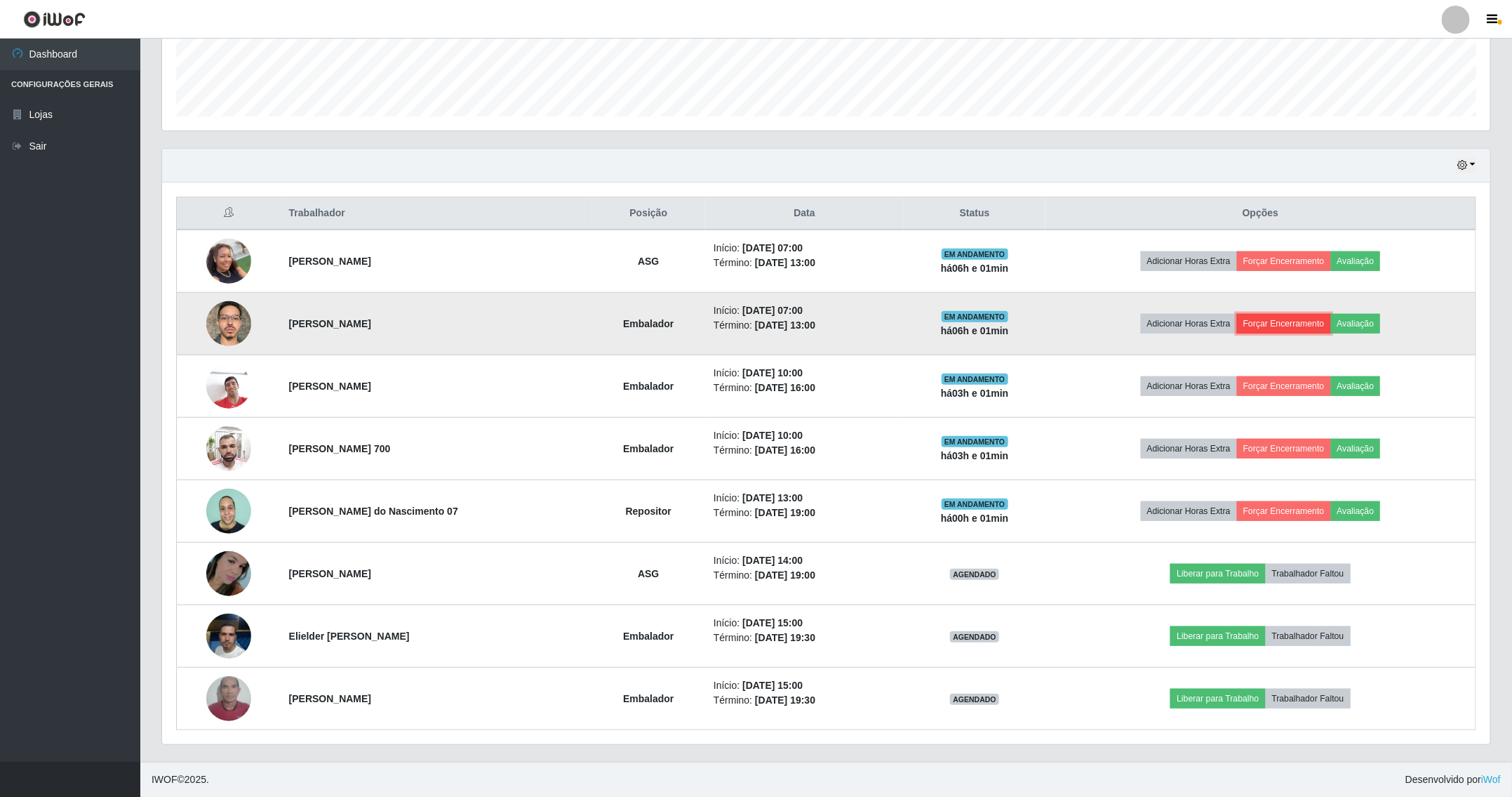
click at [1298, 320] on button "Forçar Encerramento" at bounding box center [1284, 323] width 94 height 19
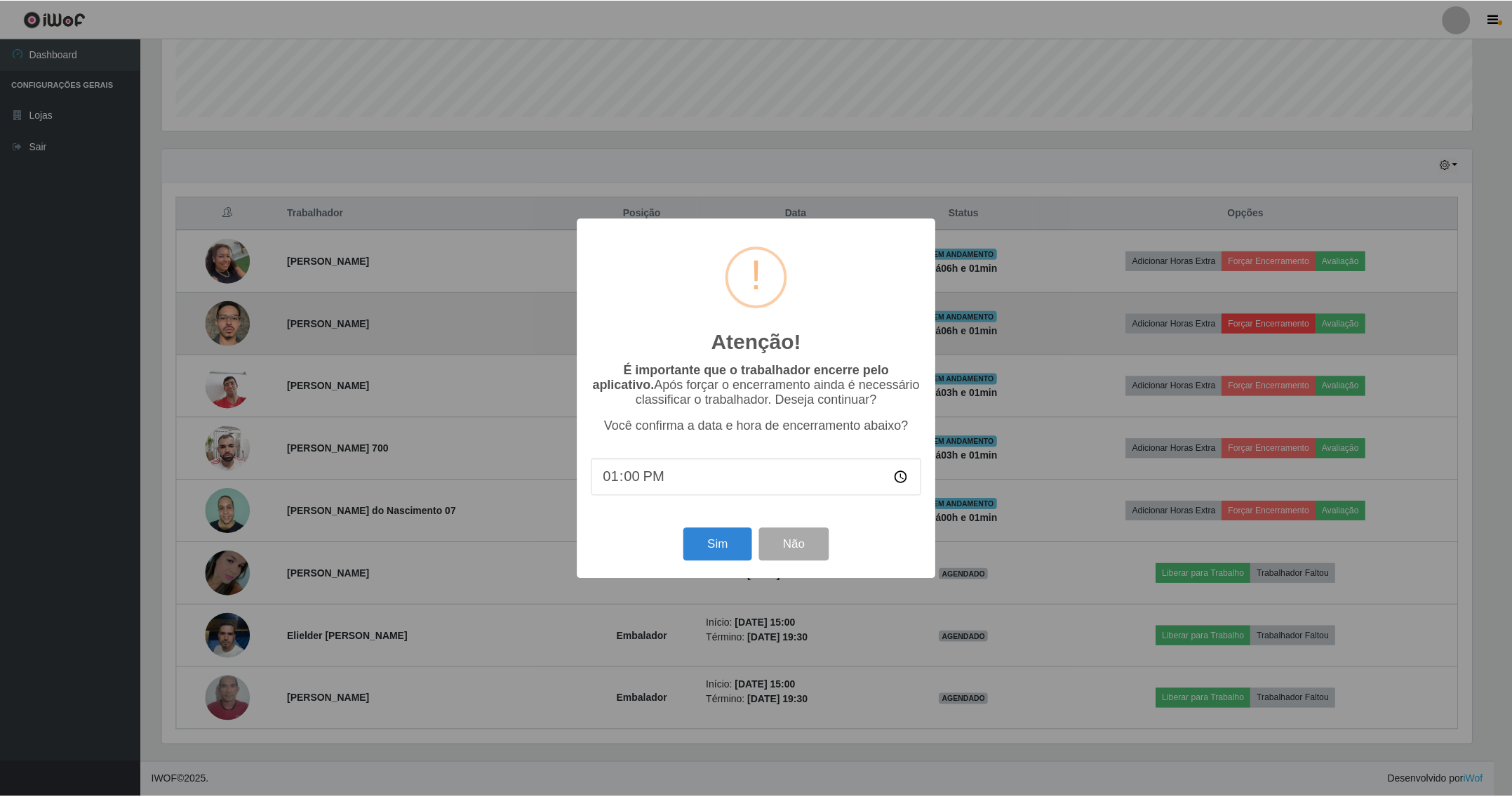
scroll to position [292, 1314]
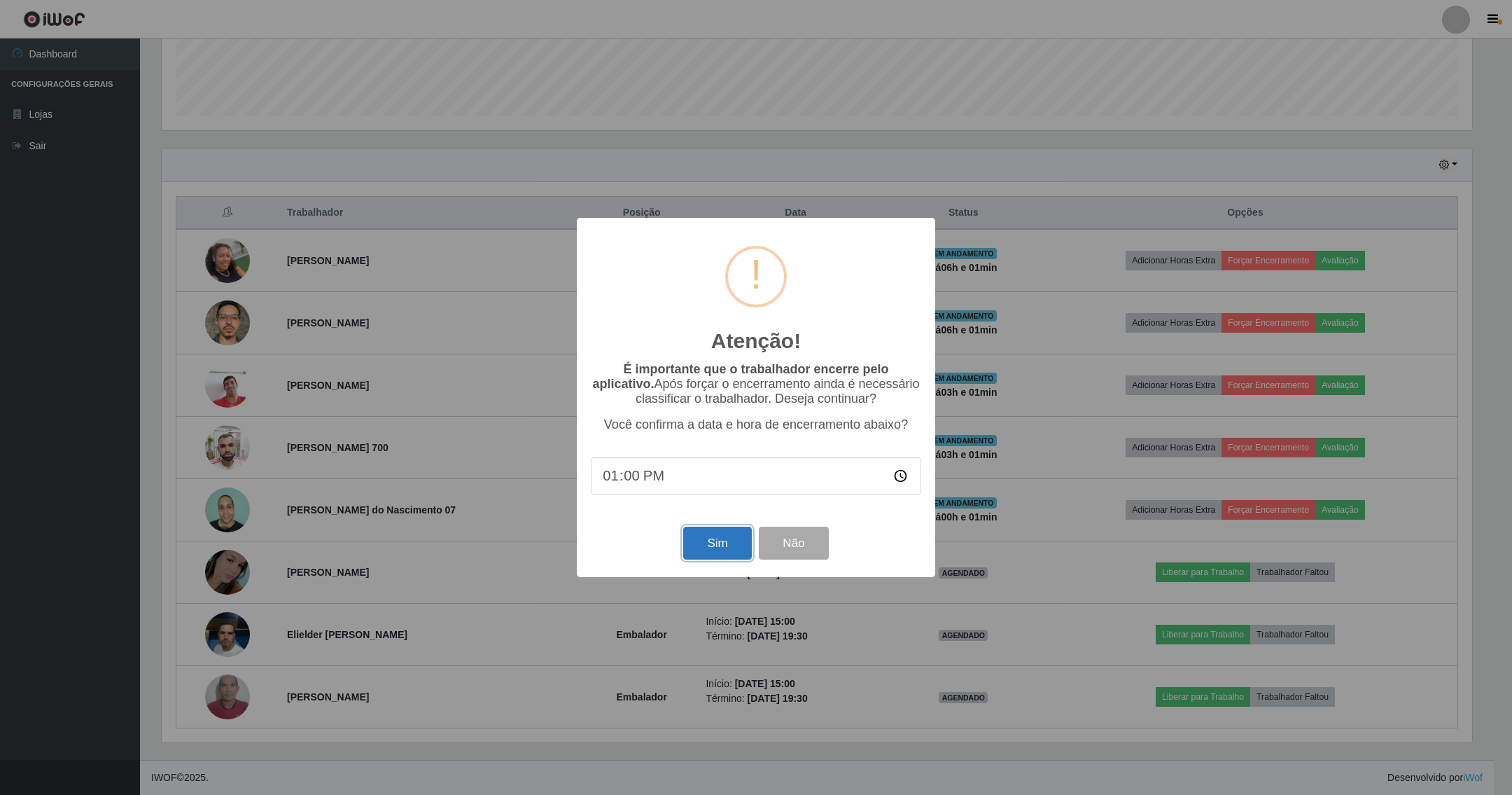
click at [715, 542] on button "Sim" at bounding box center [717, 543] width 68 height 33
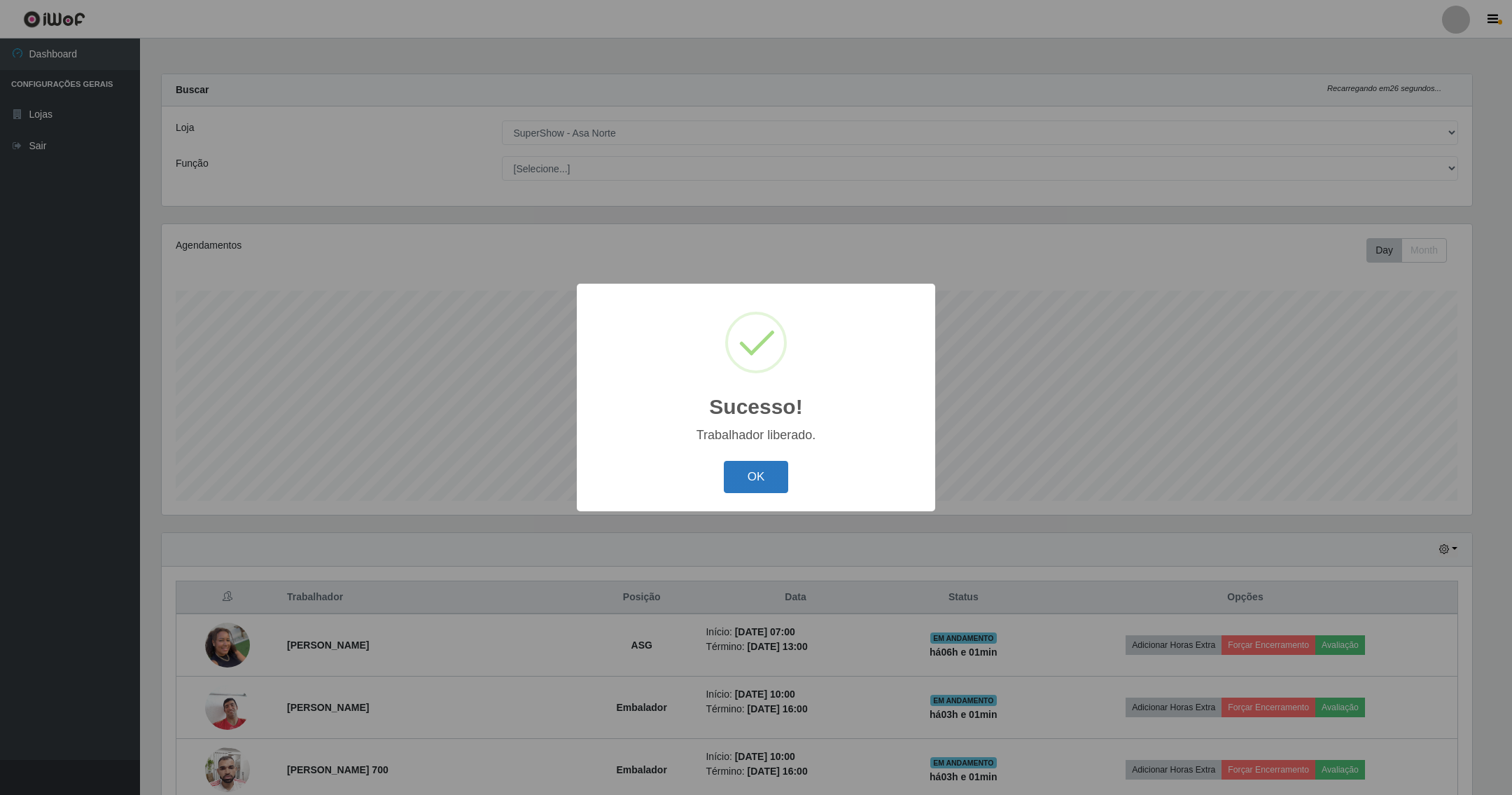
click at [771, 477] on button "OK" at bounding box center [756, 477] width 65 height 33
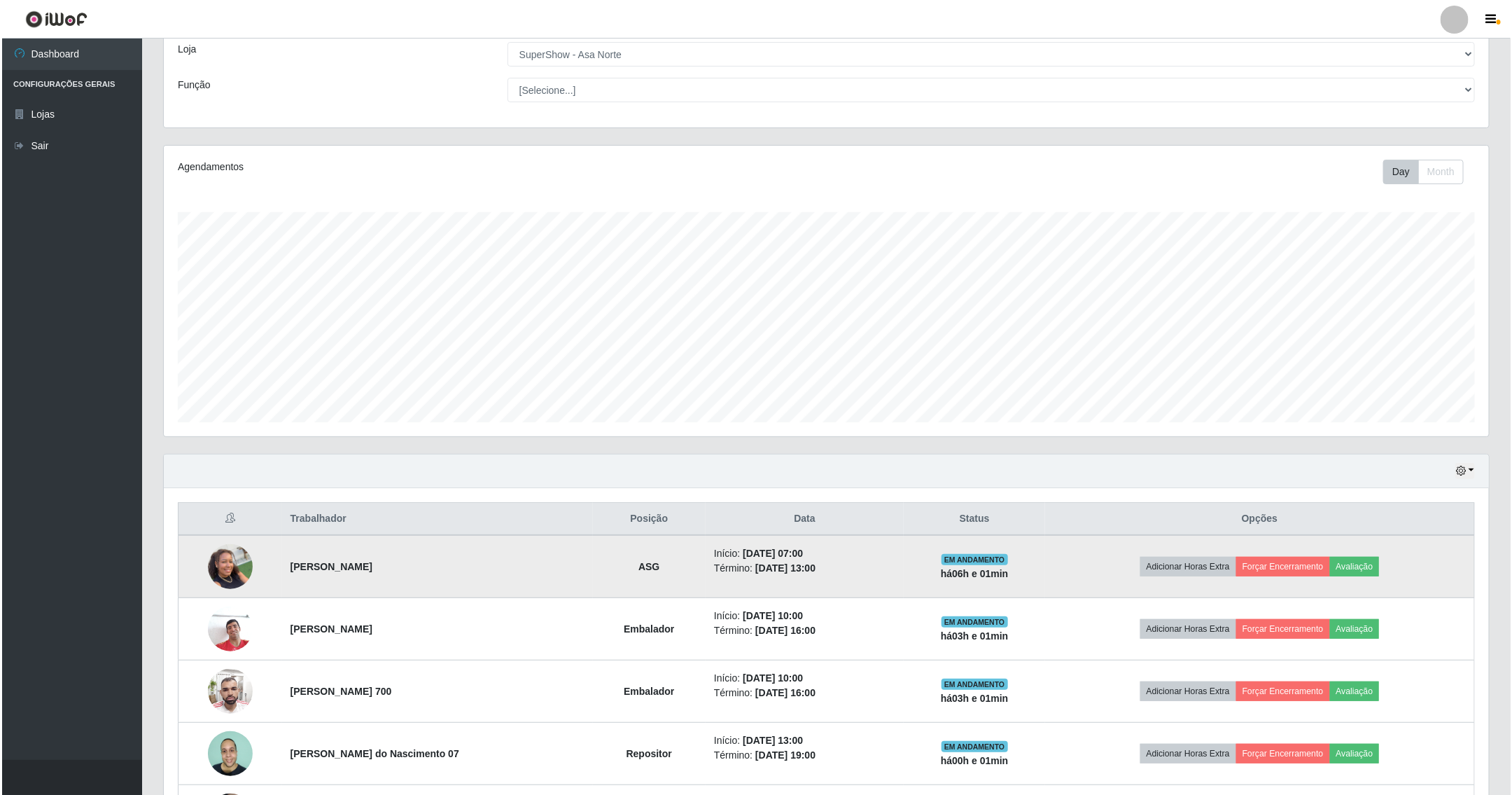
scroll to position [210, 0]
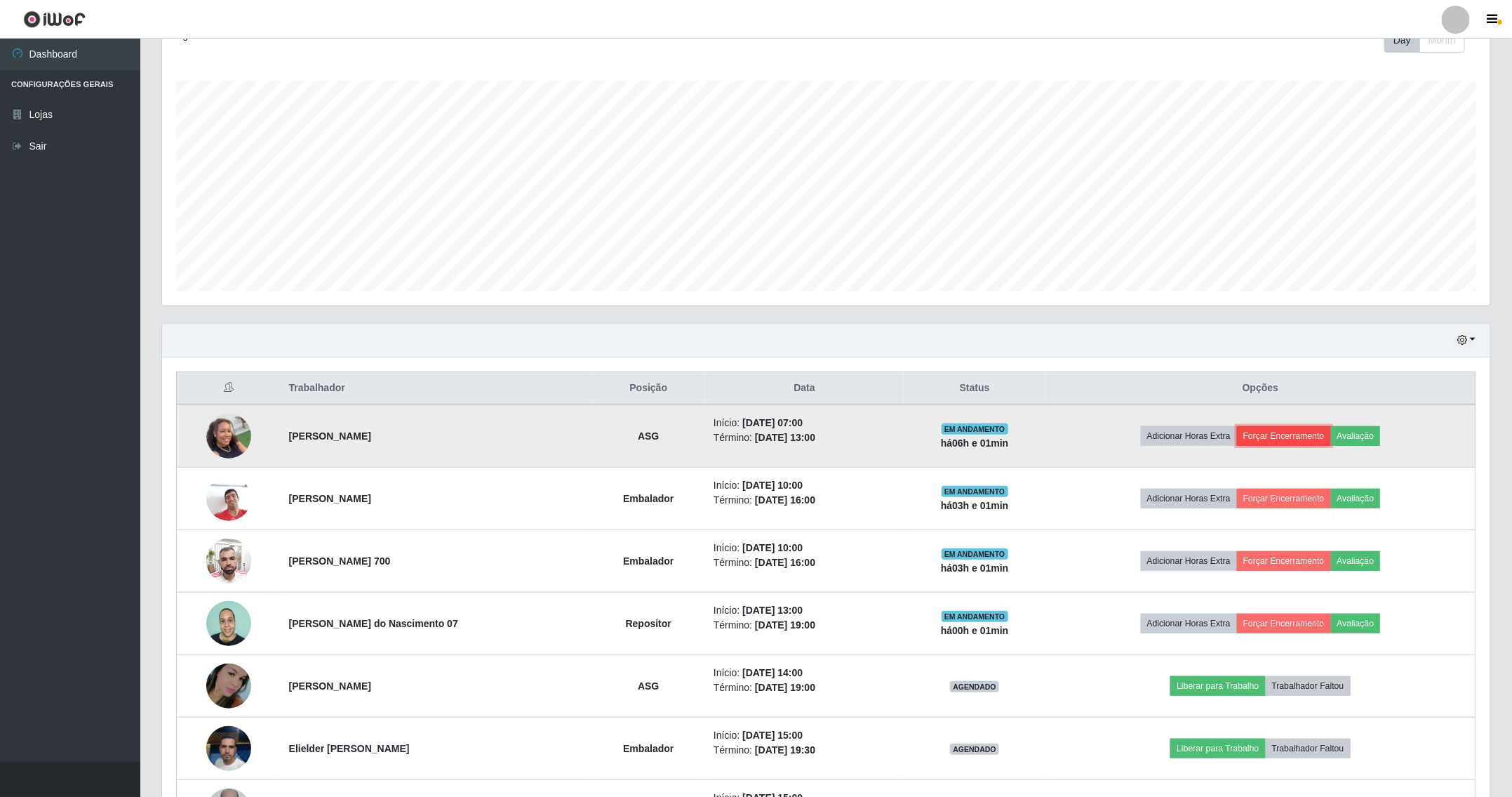
click at [1295, 438] on button "Forçar Encerramento" at bounding box center [1284, 435] width 94 height 19
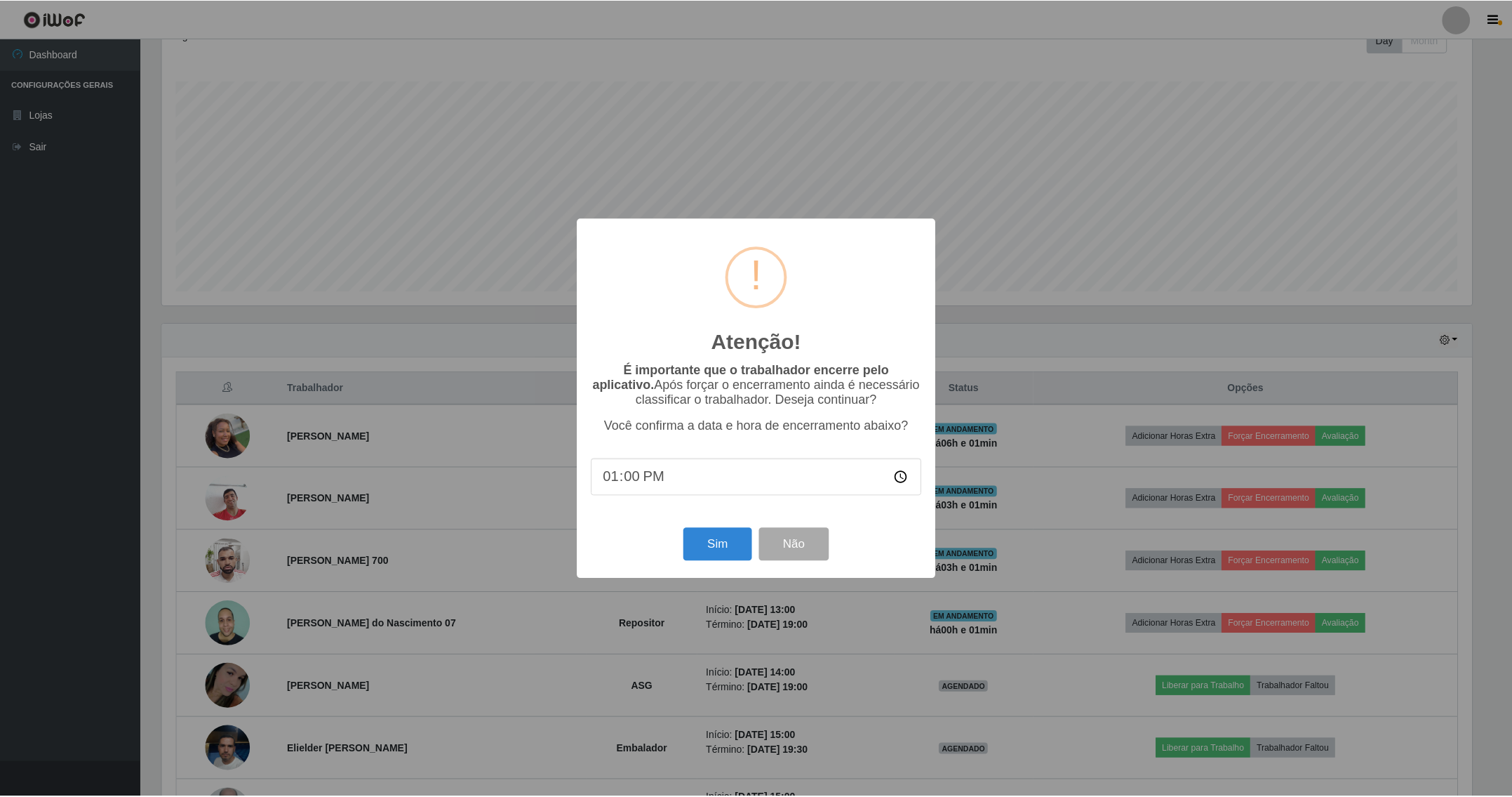
scroll to position [292, 1314]
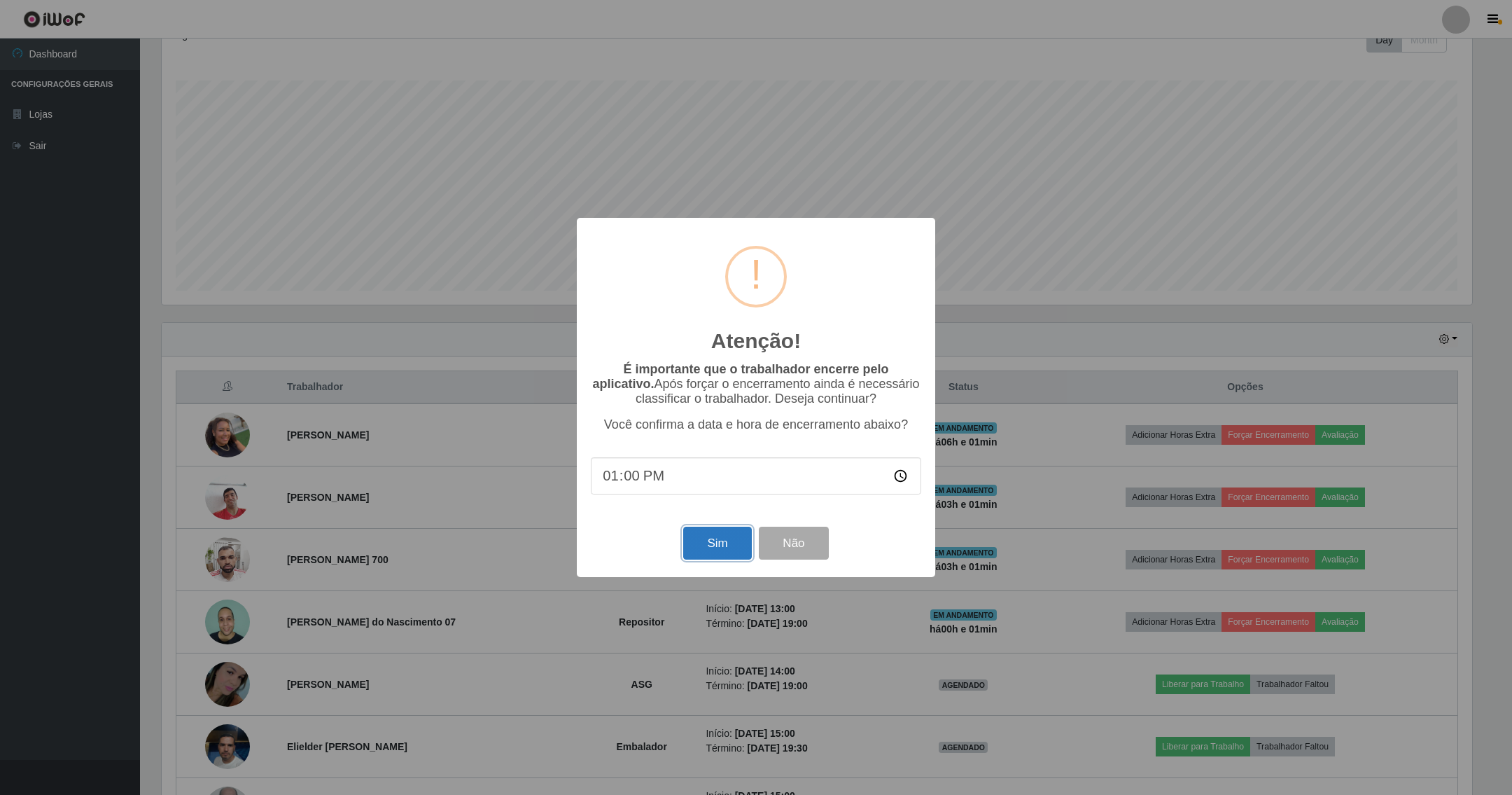
click at [728, 544] on button "Sim" at bounding box center [717, 543] width 68 height 33
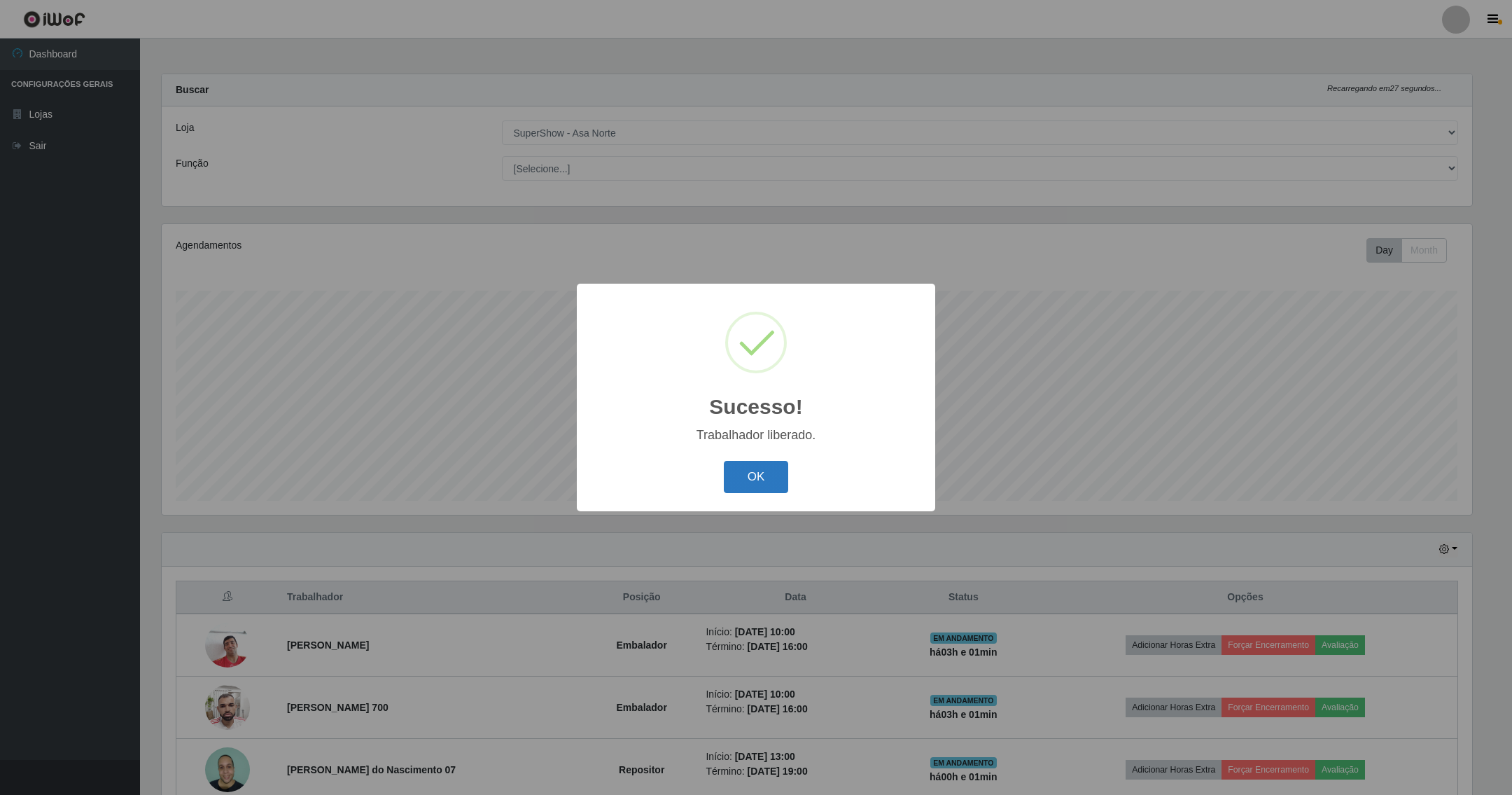
click at [756, 485] on button "OK" at bounding box center [756, 477] width 65 height 33
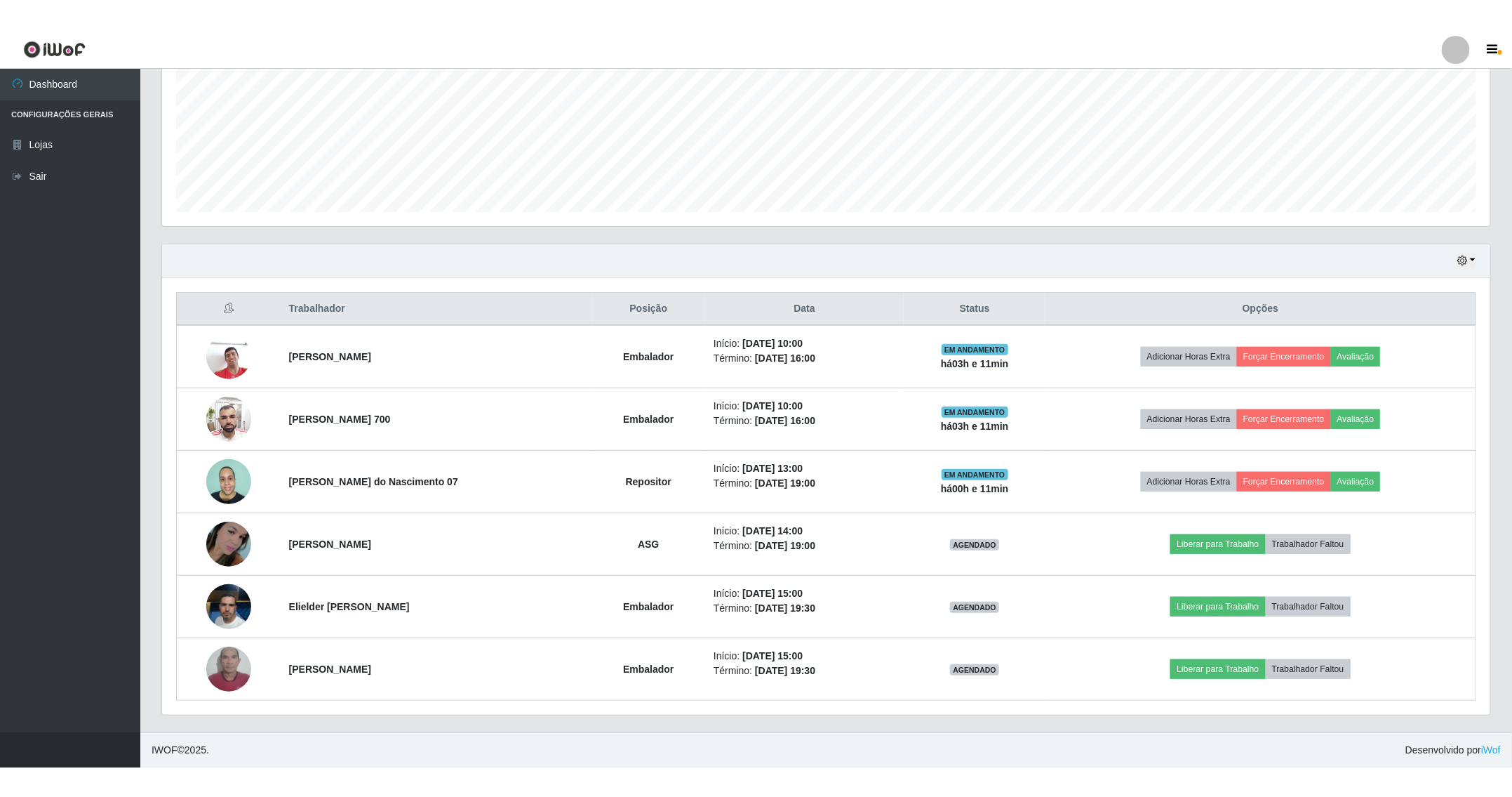
scroll to position [266, 0]
